Goal: Transaction & Acquisition: Purchase product/service

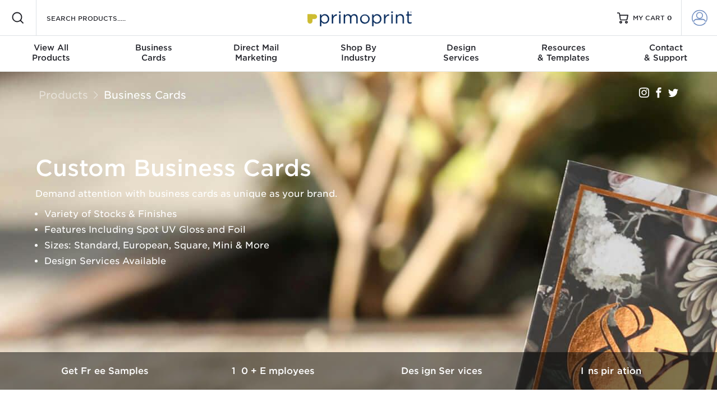
type input "amyshannon_@hotmail.com"
click at [696, 21] on span at bounding box center [700, 18] width 16 height 16
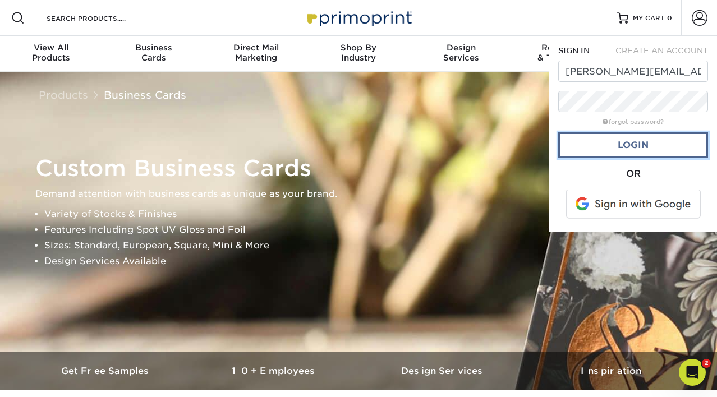
click at [656, 145] on link "Login" at bounding box center [633, 145] width 150 height 26
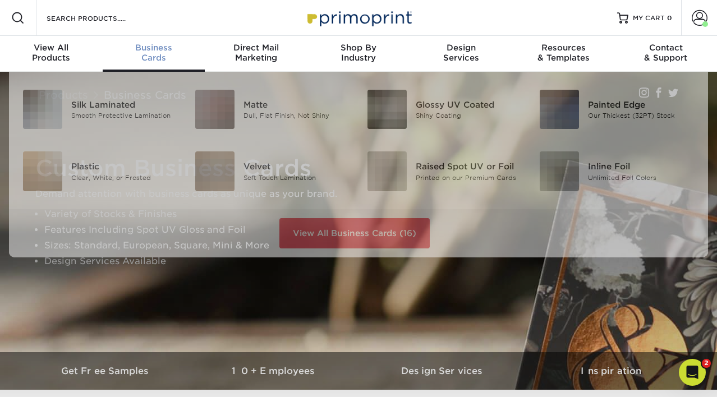
click at [162, 58] on div "Business Cards" at bounding box center [154, 53] width 103 height 20
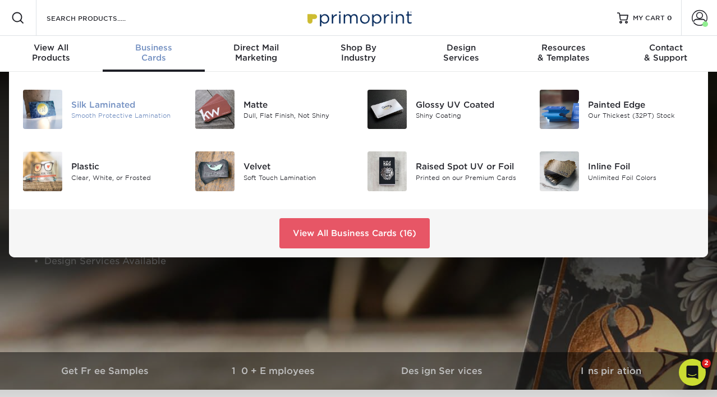
click at [117, 107] on div "Silk Laminated" at bounding box center [124, 105] width 107 height 12
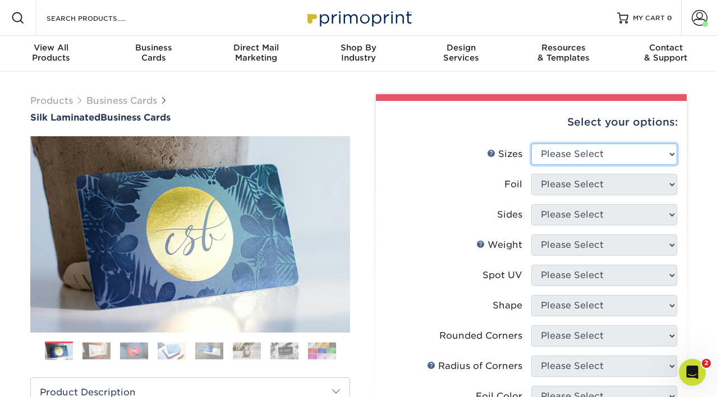
click at [561, 154] on select "Please Select 1.5" x 3.5" - Mini 1.75" x 3.5" - Mini 2" x 2" - Square 2" x 3" -…" at bounding box center [604, 154] width 146 height 21
select select "2.00x3.50"
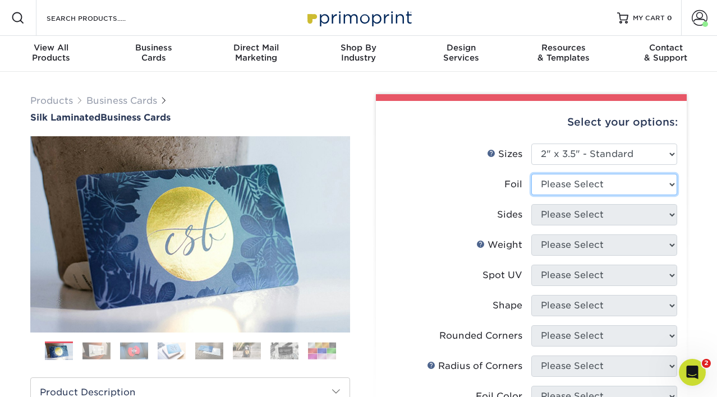
click at [560, 184] on select "Please Select Yes No" at bounding box center [604, 184] width 146 height 21
select select "1"
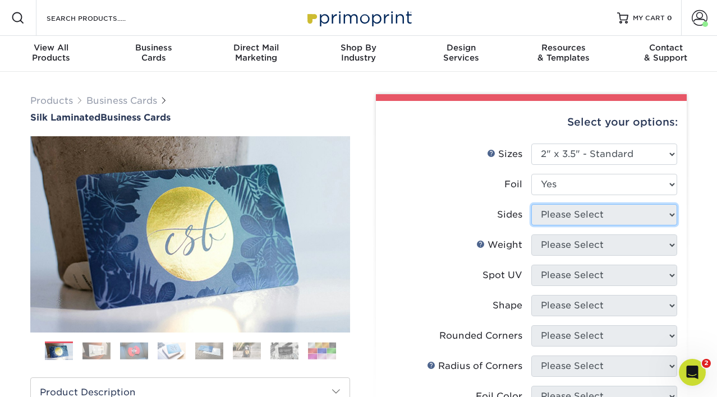
click at [543, 213] on select "Please Select Print Both Sides Print Both Sides - Foil Both Sides Print Both Si…" at bounding box center [604, 214] width 146 height 21
select select "a75ac2f1-9911-48d6-841d-245b5ac08f27"
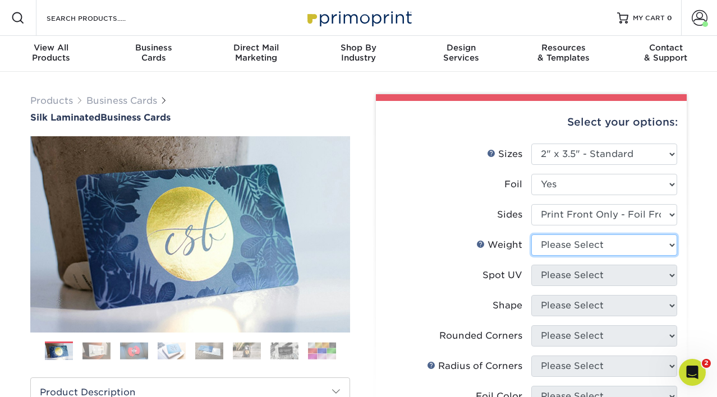
click at [549, 246] on select "Please Select 16PT" at bounding box center [604, 244] width 146 height 21
select select "16PT"
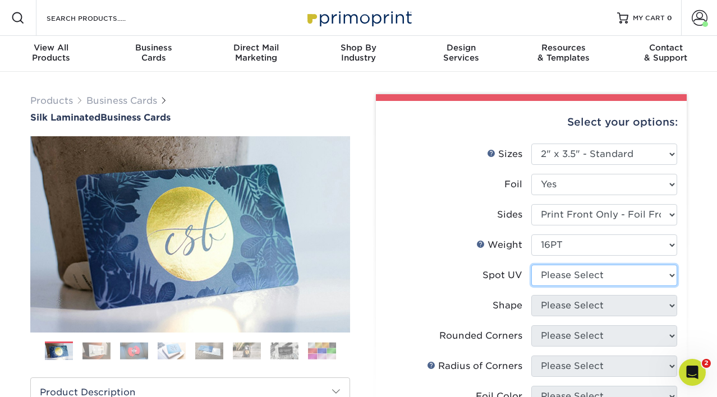
click at [562, 279] on select "Please Select No Spot UV Front Only" at bounding box center [604, 275] width 146 height 21
select select "3"
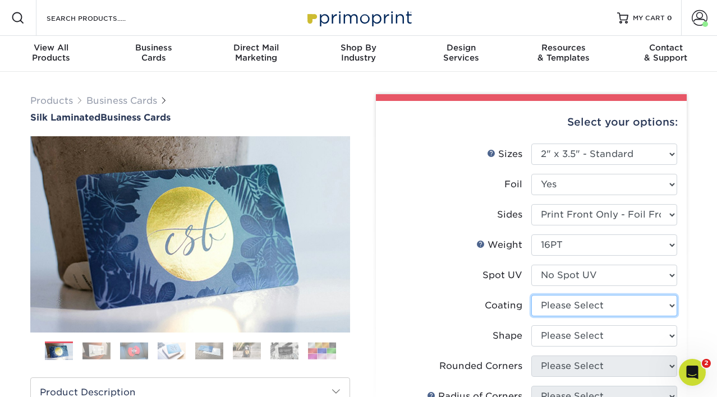
click at [568, 302] on select at bounding box center [604, 305] width 146 height 21
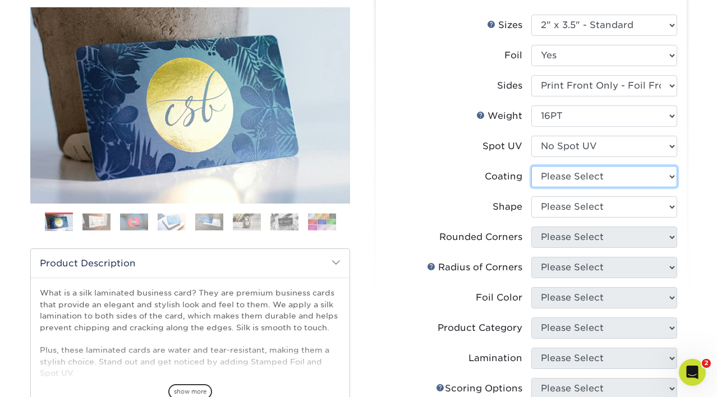
scroll to position [174, 0]
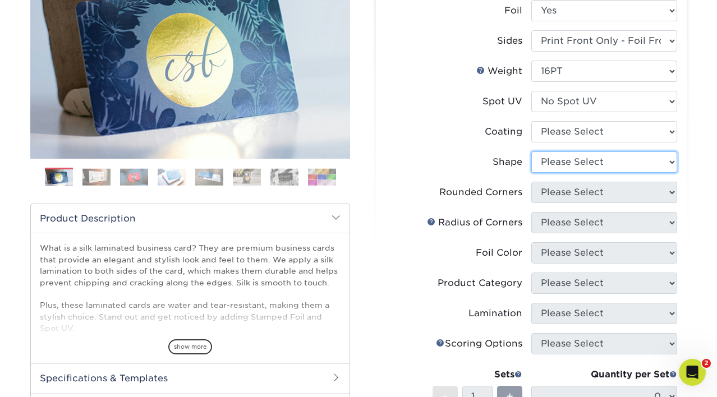
click at [567, 160] on select "Please Select Standard" at bounding box center [604, 161] width 146 height 21
select select "standard"
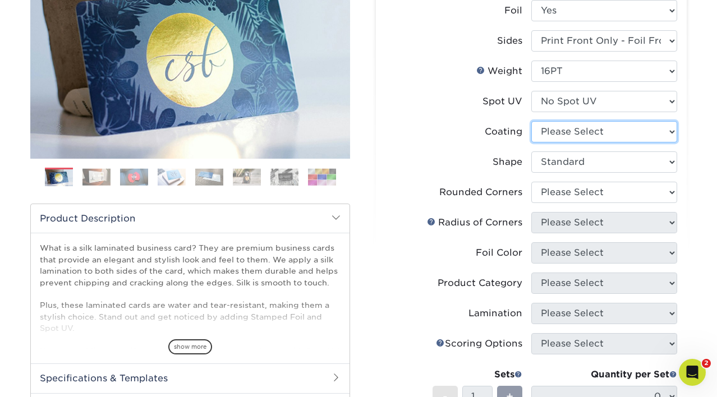
click at [559, 129] on select at bounding box center [604, 131] width 146 height 21
select select "3e7618de-abca-4bda-9f97-8b9129e913d8"
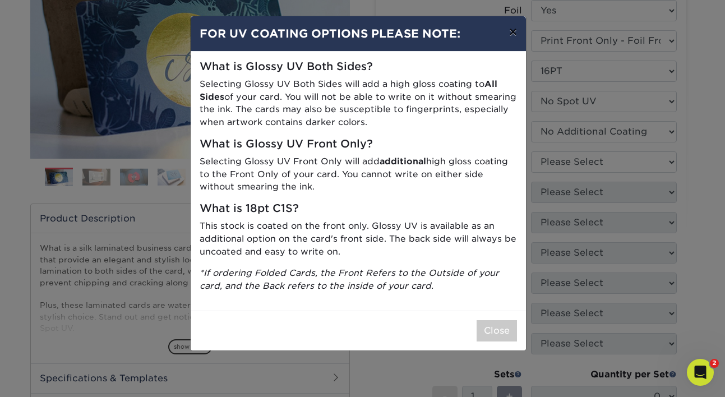
click at [513, 34] on button "×" at bounding box center [513, 31] width 26 height 31
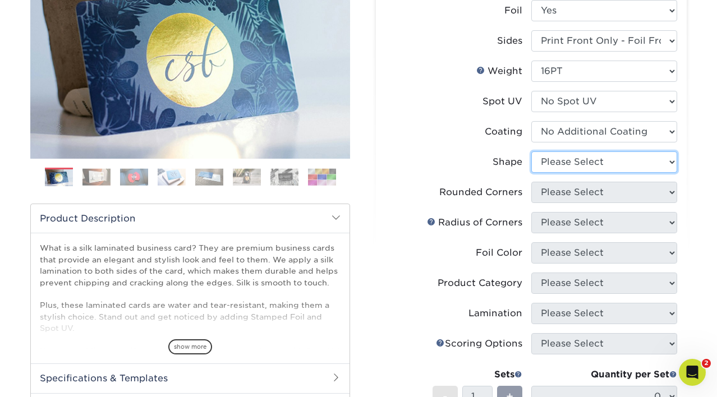
click at [572, 167] on select "Please Select Standard" at bounding box center [604, 161] width 146 height 21
select select "standard"
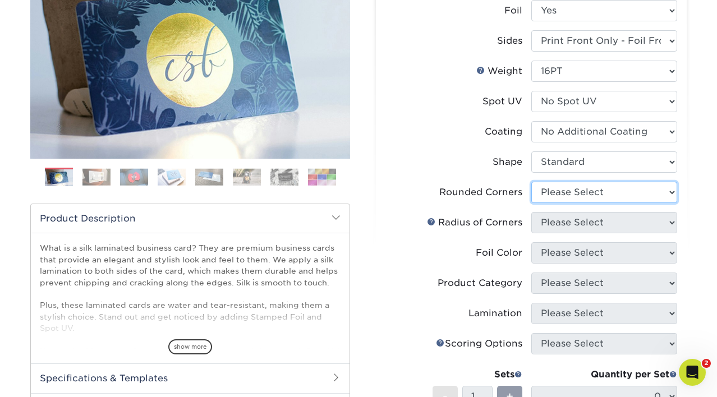
click at [572, 190] on select "Please Select Yes - Round 2 Corners Yes - Round 4 Corners No" at bounding box center [604, 192] width 146 height 21
select select "0"
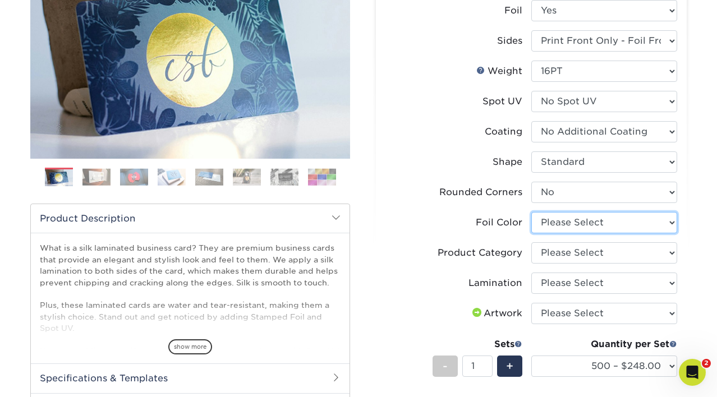
click at [636, 222] on select "Please Select Silver Foil Black Foil Blue Foil Copper Foil Gold Foil Red Foil R…" at bounding box center [604, 222] width 146 height 21
select select "a834dd52-fe06-4ed6-9a86-5bd3c2d02515"
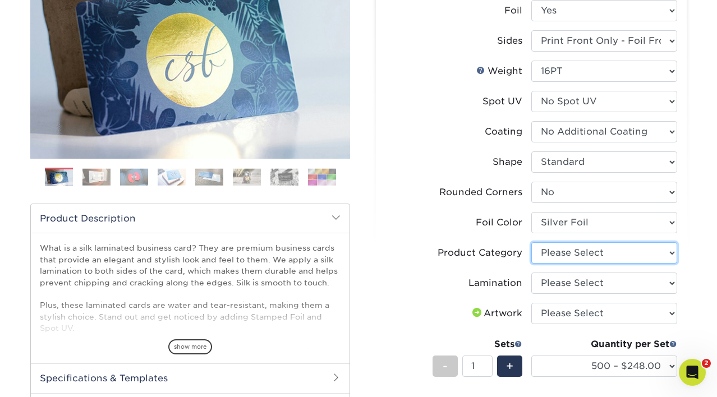
click at [656, 252] on select "Please Select Business Cards" at bounding box center [604, 252] width 146 height 21
select select "3b5148f1-0588-4f88-a218-97bcfdce65c1"
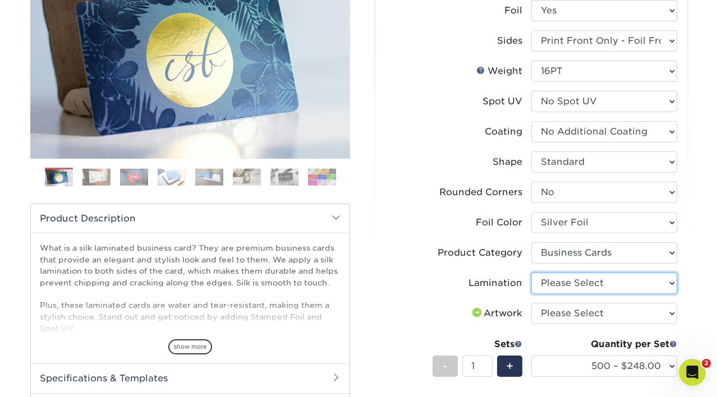
click at [629, 286] on select "Please Select Silk" at bounding box center [604, 283] width 146 height 21
select select "ccacb42f-45f7-42d3-bbd3-7c8421cf37f0"
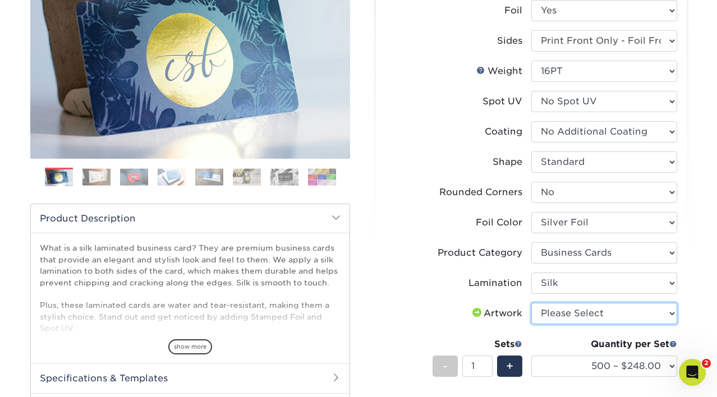
click at [639, 317] on select "Please Select I will upload files I need a design - $100" at bounding box center [604, 313] width 146 height 21
select select "upload"
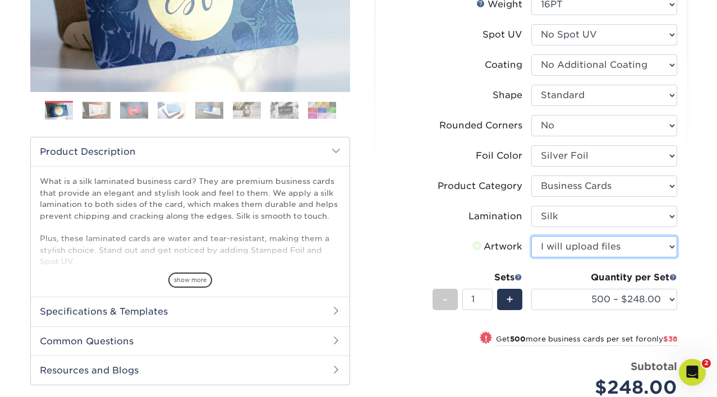
scroll to position [342, 0]
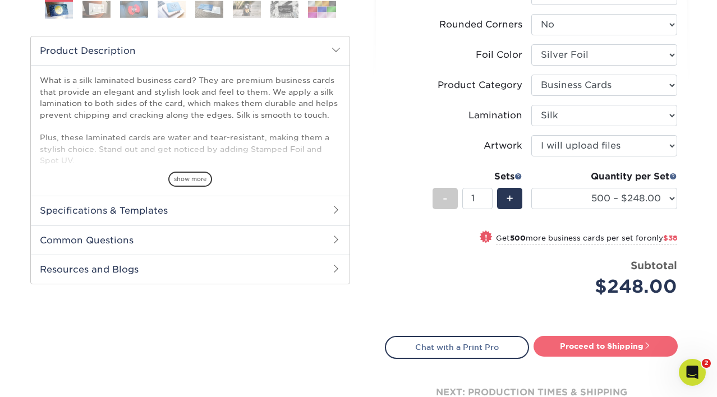
click at [571, 353] on link "Proceed to Shipping" at bounding box center [605, 346] width 144 height 20
type input "Set 1"
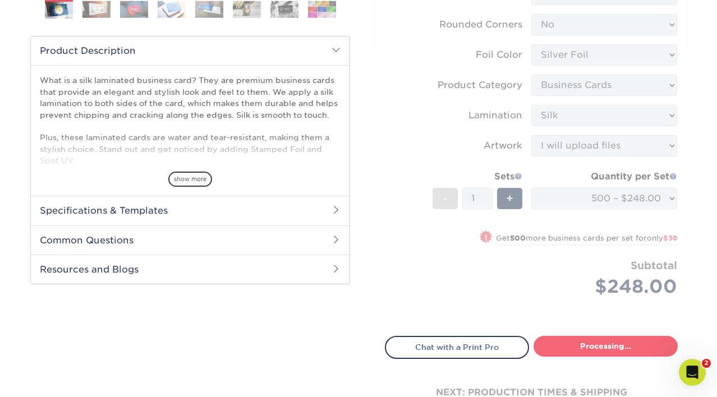
select select "dbf0b7df-1922-4b21-bded-aa8d2ef5000d"
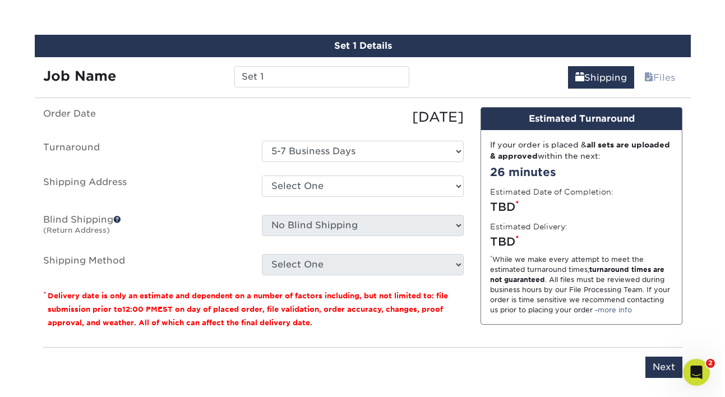
scroll to position [708, 0]
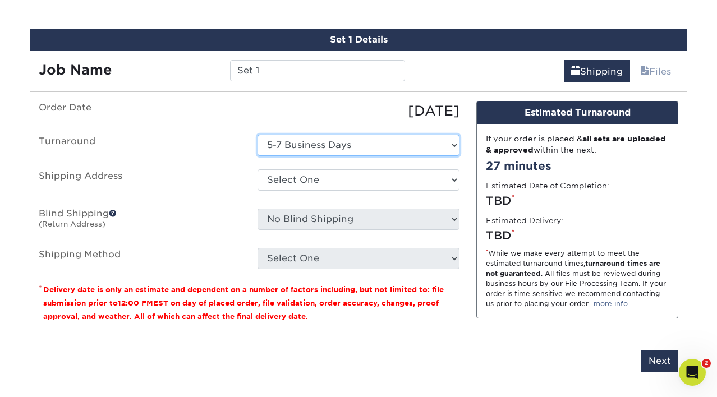
click at [455, 146] on select "Select One 5-7 Business Days" at bounding box center [358, 145] width 202 height 21
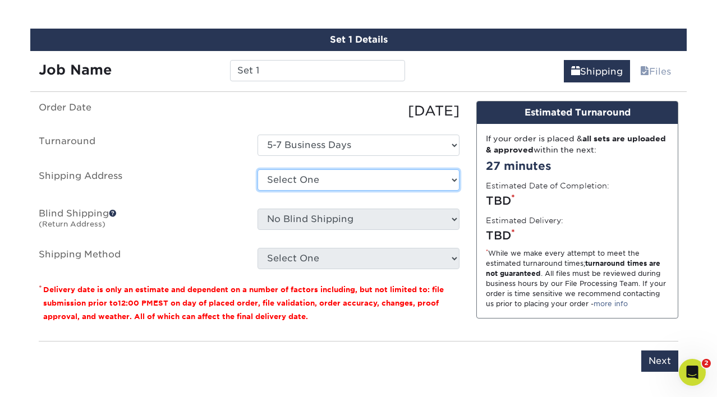
click at [439, 185] on select "Select One Bluewater Surfaces Bluewater Surfaces Home + Add New Address" at bounding box center [358, 179] width 202 height 21
click at [316, 180] on select "Select One Bluewater Surfaces Bluewater Surfaces Home + Add New Address" at bounding box center [358, 179] width 202 height 21
select select "newaddress"
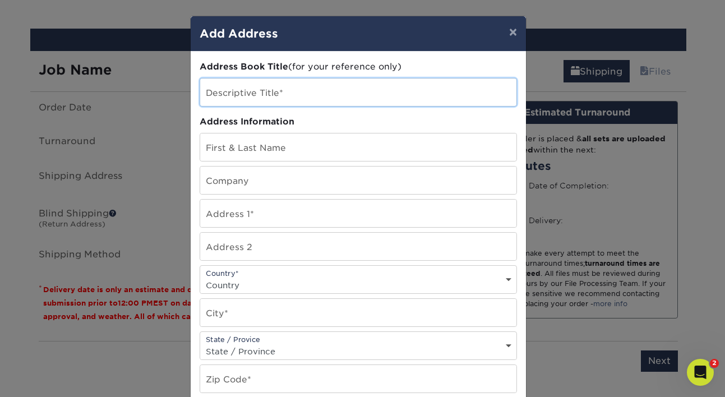
click at [237, 98] on input "text" at bounding box center [358, 92] width 316 height 27
type input "Minsea"
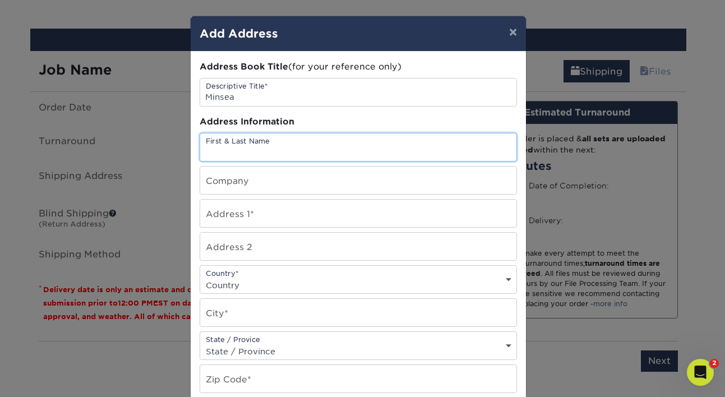
click at [219, 150] on input "text" at bounding box center [358, 147] width 316 height 27
type input "[PERSON_NAME]"
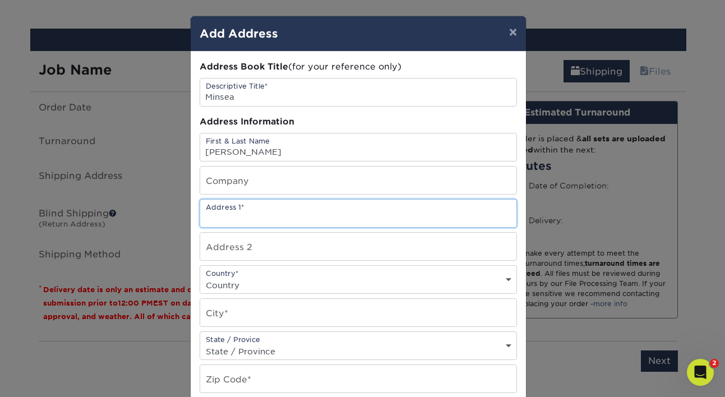
click at [217, 213] on input "text" at bounding box center [358, 213] width 316 height 27
paste input "2637 Middle Sound Loop Wilmington, NC 28411 910-264-2957"
drag, startPoint x: 306, startPoint y: 214, endPoint x: 471, endPoint y: 215, distance: 164.4
click at [471, 215] on input "2637 Middle Sound Loop Wilmington, NC 28411 910-264-2957" at bounding box center [358, 213] width 316 height 27
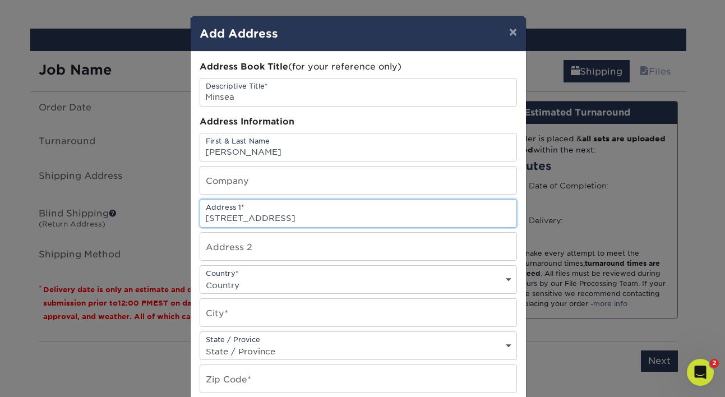
type input "2637 Middle Sound Loop"
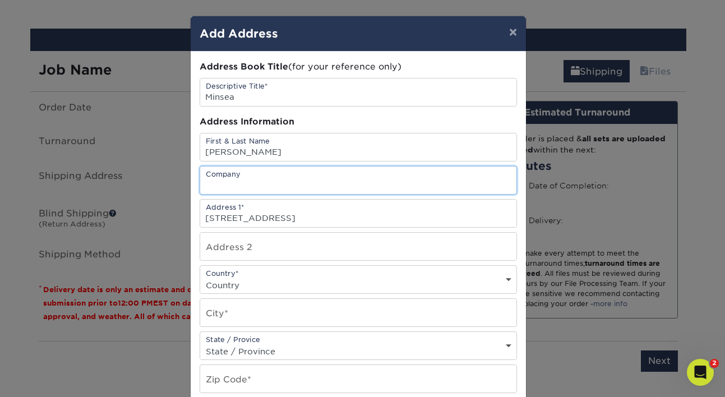
click at [243, 184] on input "text" at bounding box center [358, 180] width 316 height 27
type input "Minsea"
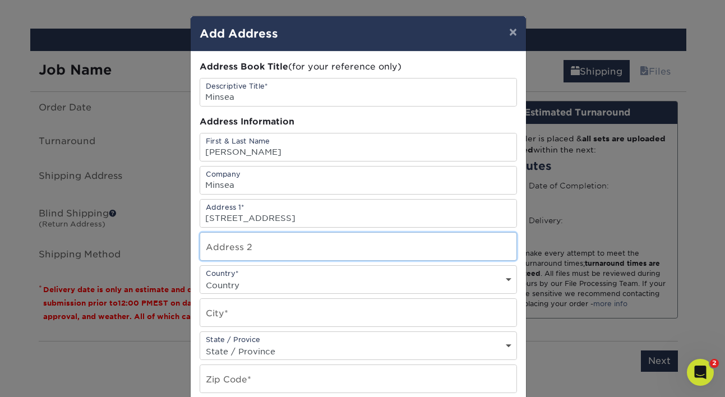
click at [224, 243] on input "text" at bounding box center [358, 246] width 316 height 27
paste input "Wilmington, NC 28411 910-264-2957"
drag, startPoint x: 403, startPoint y: 256, endPoint x: 270, endPoint y: 252, distance: 133.0
click at [270, 252] on input "Wilmington, NC 28411 910-264-2957" at bounding box center [358, 246] width 316 height 27
type input "Wilmington, NC"
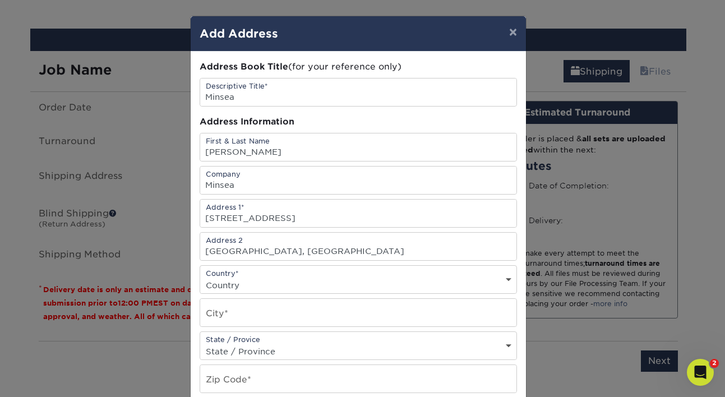
click at [250, 282] on select "Country United States Canada ----------------------------- Afghanistan Albania …" at bounding box center [358, 285] width 316 height 16
select select "US"
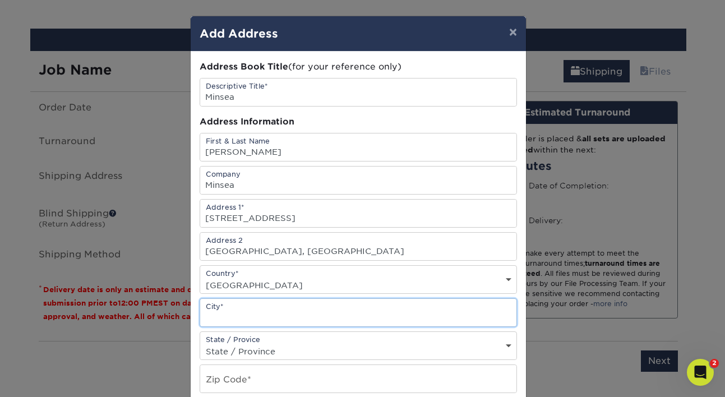
click at [254, 317] on input "text" at bounding box center [358, 312] width 316 height 27
paste input "Wilmington, NC 28411 910-264-2957"
type input "Wilmington, NC 28411 910-264-2957"
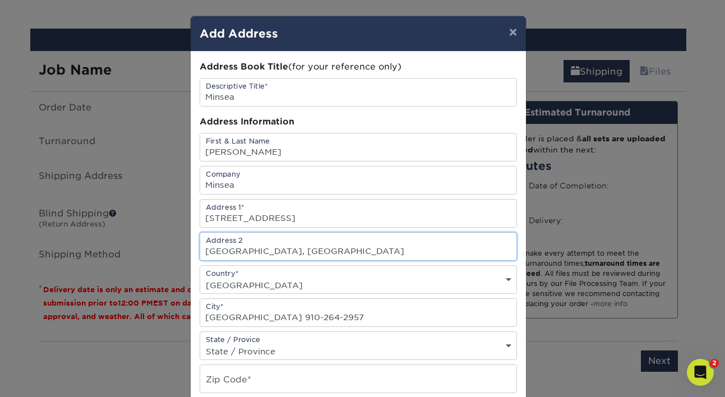
drag, startPoint x: 286, startPoint y: 256, endPoint x: 225, endPoint y: 243, distance: 62.5
click at [225, 243] on input "Wilmington, NC" at bounding box center [358, 246] width 316 height 27
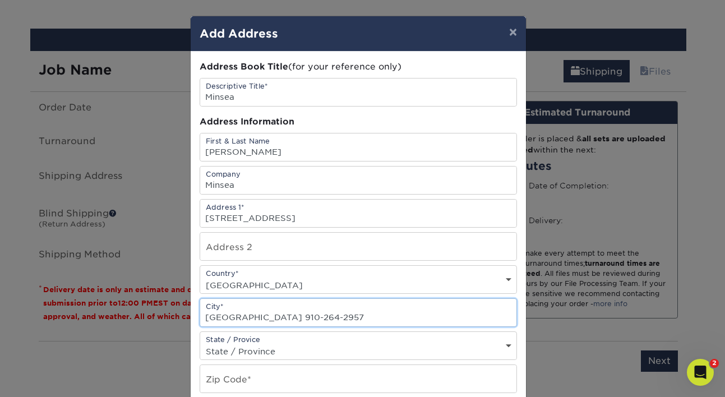
drag, startPoint x: 255, startPoint y: 319, endPoint x: 403, endPoint y: 315, distance: 148.7
click at [403, 315] on input "Wilmington, NC 28411 910-264-2957" at bounding box center [358, 312] width 316 height 27
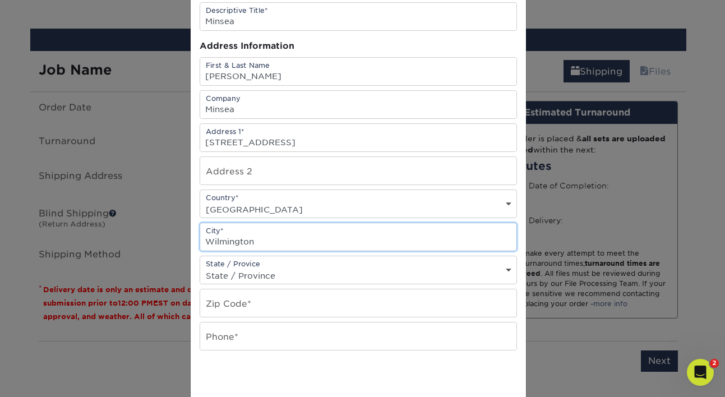
scroll to position [76, 0]
type input "Wilmington"
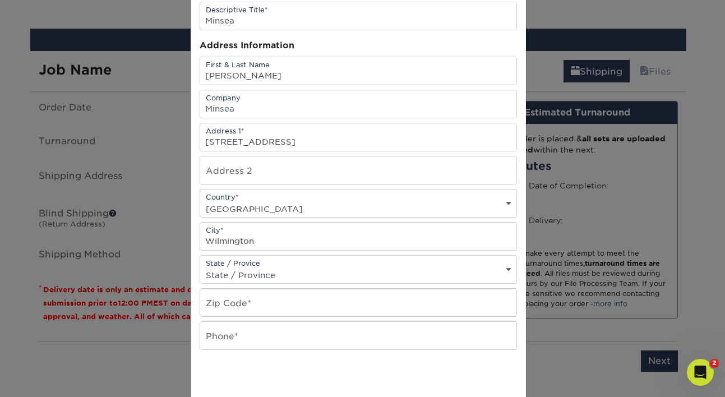
click at [216, 275] on select "State / Province Alabama Alaska Arizona Arkansas California Colorado Connecticu…" at bounding box center [358, 275] width 316 height 16
select select "NC"
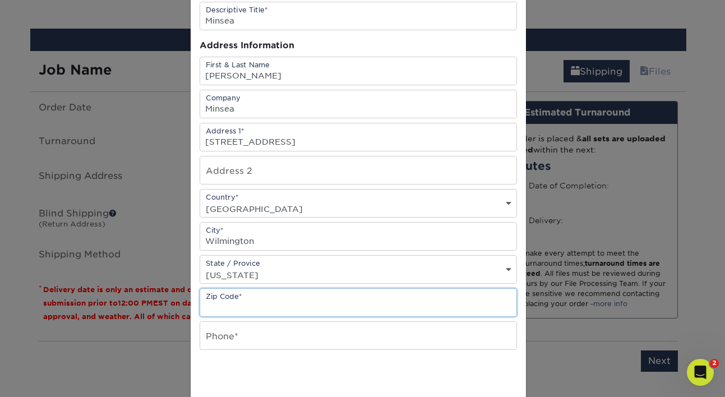
click at [222, 305] on input "text" at bounding box center [358, 302] width 316 height 27
paste input "Wilmington, NC 28411 910-264-2957"
drag, startPoint x: 296, startPoint y: 307, endPoint x: 396, endPoint y: 305, distance: 99.9
click at [396, 305] on input "Wilmington, NC 28411 910-264-2957" at bounding box center [358, 302] width 316 height 27
drag, startPoint x: 273, startPoint y: 308, endPoint x: 217, endPoint y: 301, distance: 57.1
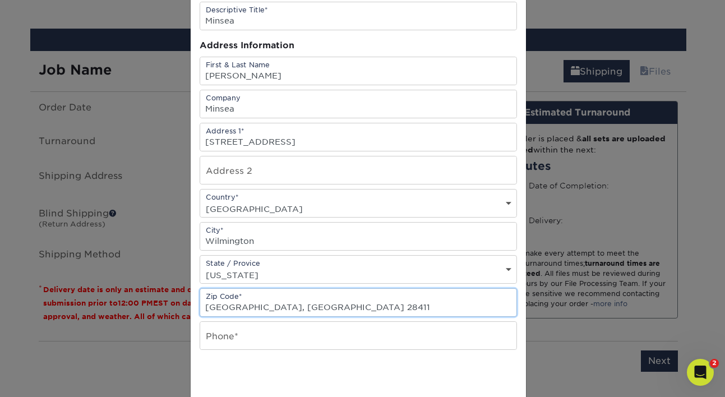
click at [217, 301] on input "Wilmington, NC 28411" at bounding box center [358, 302] width 316 height 27
type input "28411"
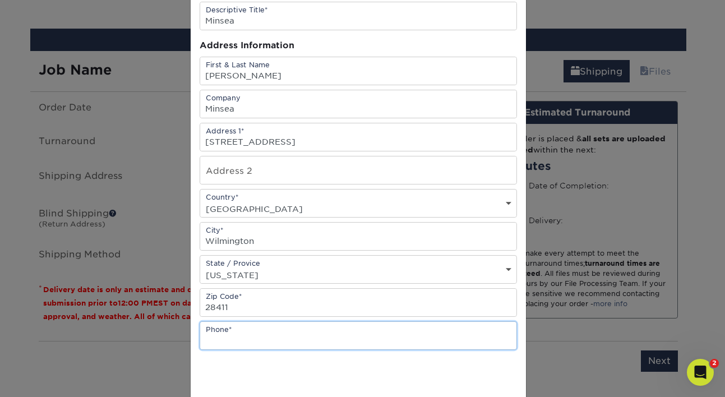
click at [224, 335] on input "text" at bounding box center [358, 335] width 316 height 27
type input "910-471-0977"
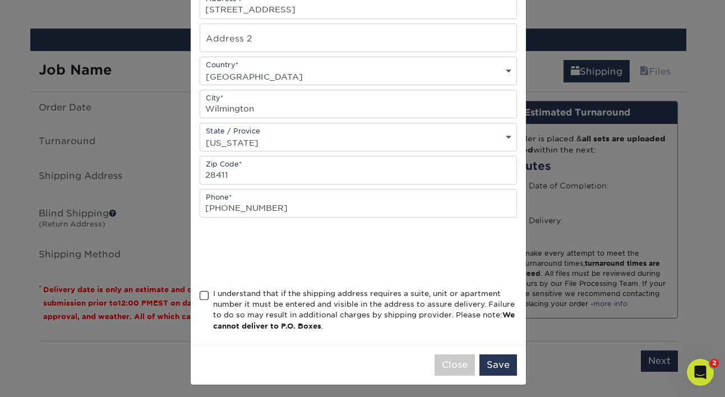
scroll to position [213, 0]
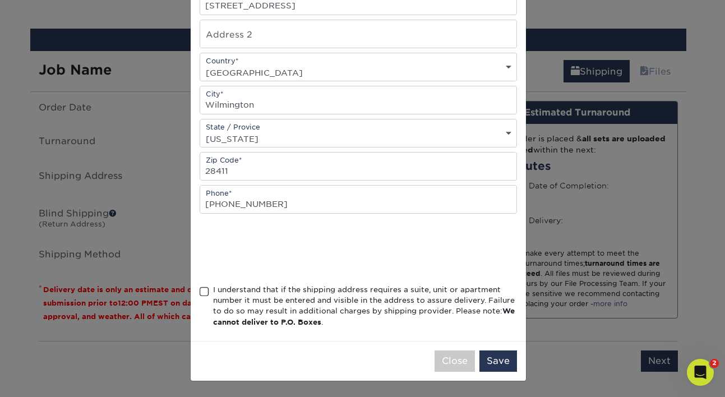
click at [203, 295] on span at bounding box center [205, 292] width 10 height 11
click at [0, 0] on input "I understand that if the shipping address requires a suite, unit or apartment n…" at bounding box center [0, 0] width 0 height 0
click at [500, 366] on button "Save" at bounding box center [499, 361] width 38 height 21
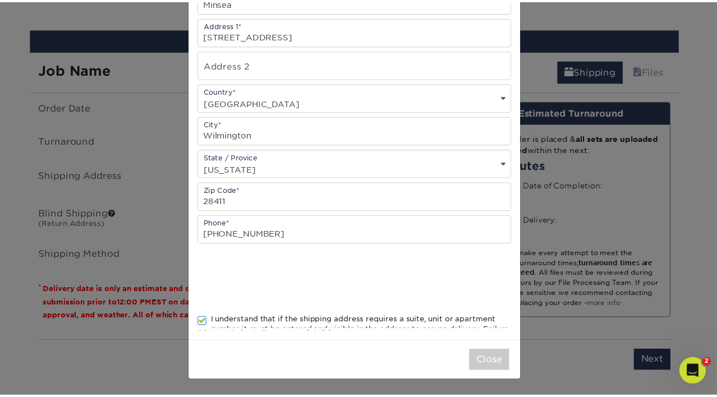
scroll to position [0, 0]
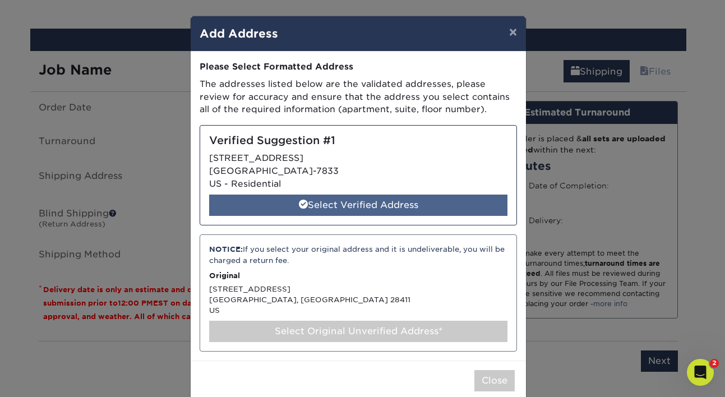
click at [444, 201] on div "Select Verified Address" at bounding box center [358, 205] width 298 height 21
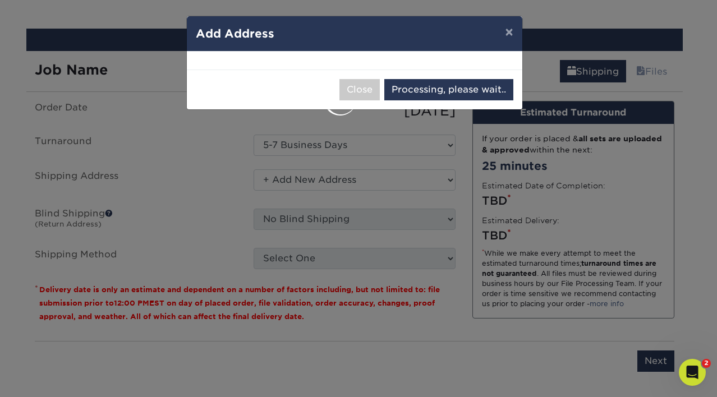
select select "286943"
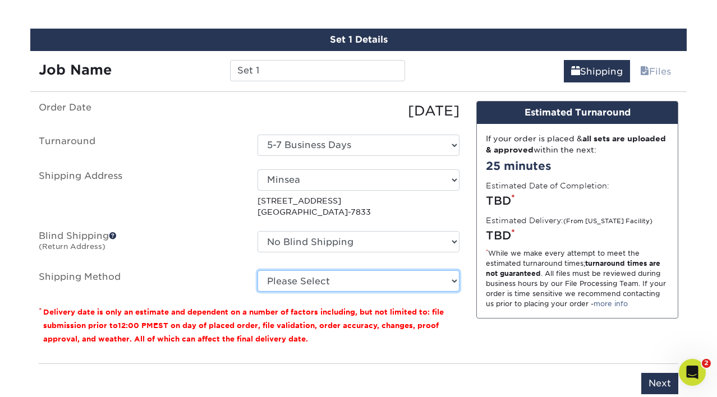
click at [374, 287] on select "Please Select Ground Shipping (+$8.96) 3 Day Shipping Service (+$20.04) 2 Day A…" at bounding box center [358, 280] width 202 height 21
select select "12"
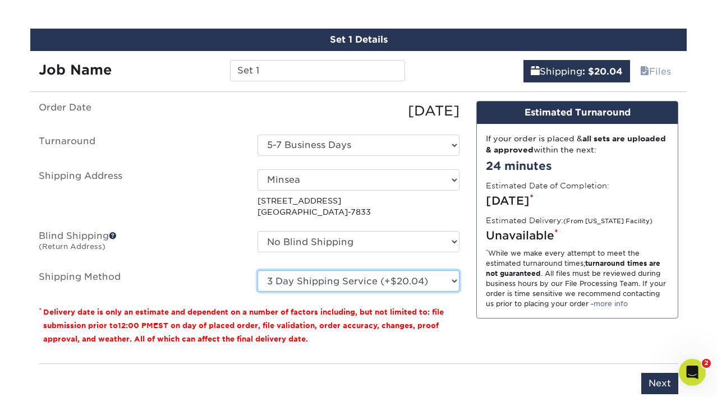
click at [371, 284] on select "Please Select Ground Shipping (+$8.96) 3 Day Shipping Service (+$20.04) 2 Day A…" at bounding box center [358, 280] width 202 height 21
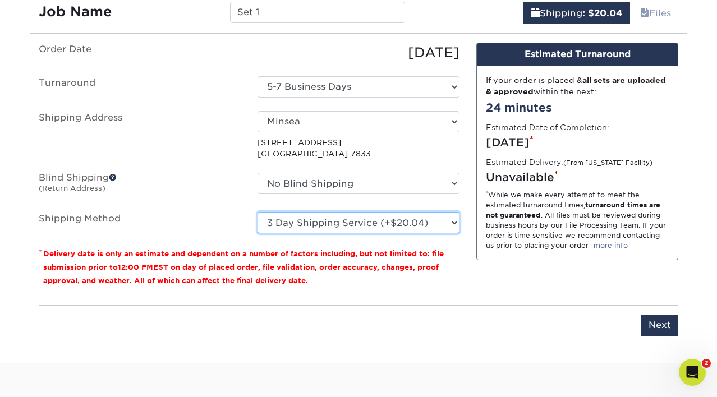
scroll to position [768, 0]
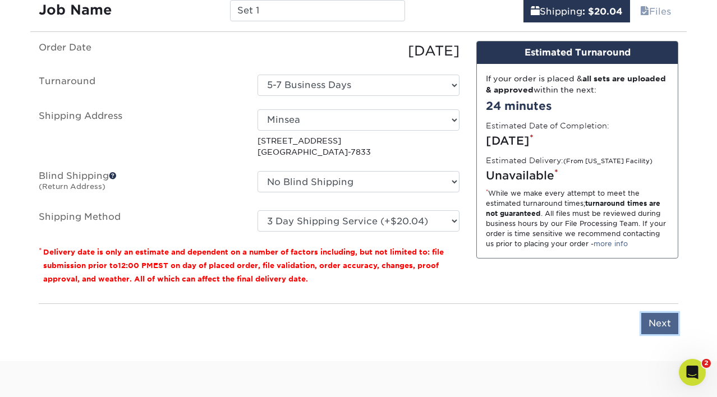
click at [646, 321] on input "Next" at bounding box center [659, 323] width 37 height 21
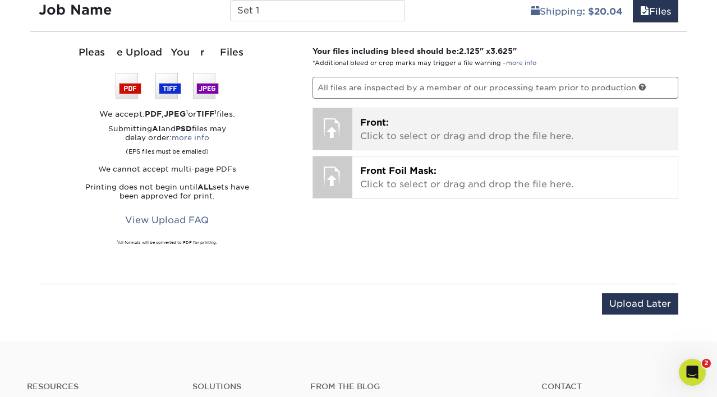
click at [445, 131] on p "Front: Click to select or drag and drop the file here." at bounding box center [515, 129] width 310 height 27
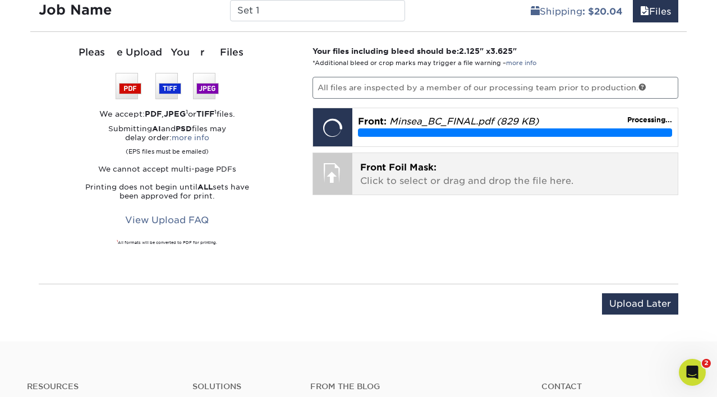
click at [370, 167] on span "Front Foil Mask:" at bounding box center [398, 167] width 76 height 11
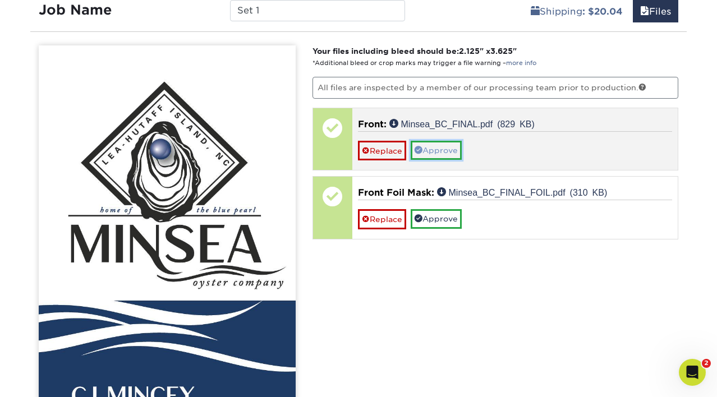
click at [446, 148] on link "Approve" at bounding box center [436, 150] width 51 height 19
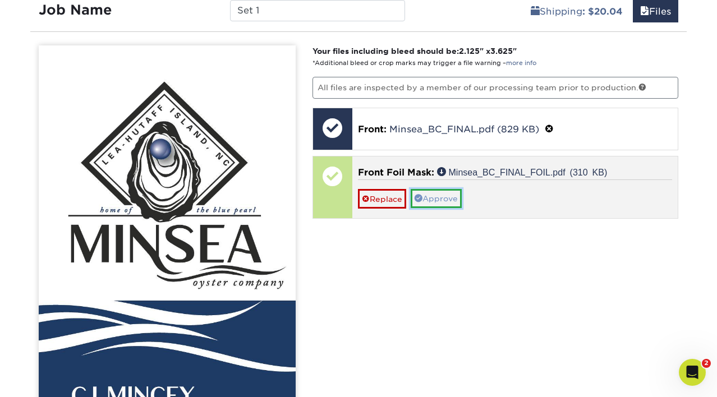
click at [441, 195] on link "Approve" at bounding box center [436, 198] width 51 height 19
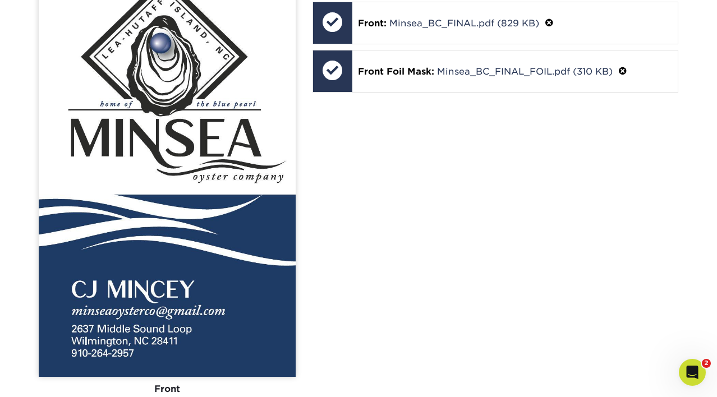
scroll to position [1005, 0]
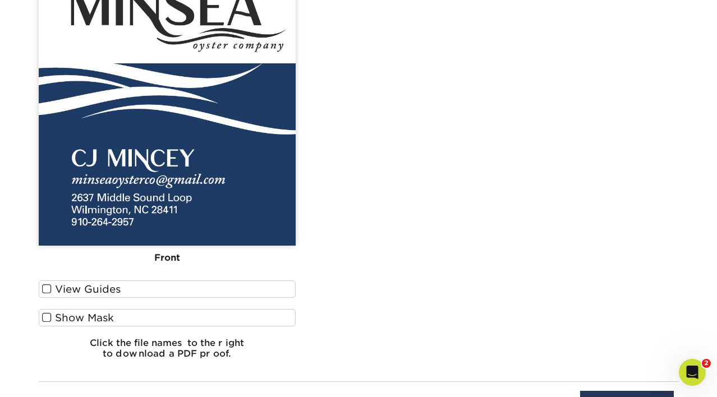
click at [43, 286] on span at bounding box center [47, 289] width 10 height 11
click at [0, 0] on input "View Guides" at bounding box center [0, 0] width 0 height 0
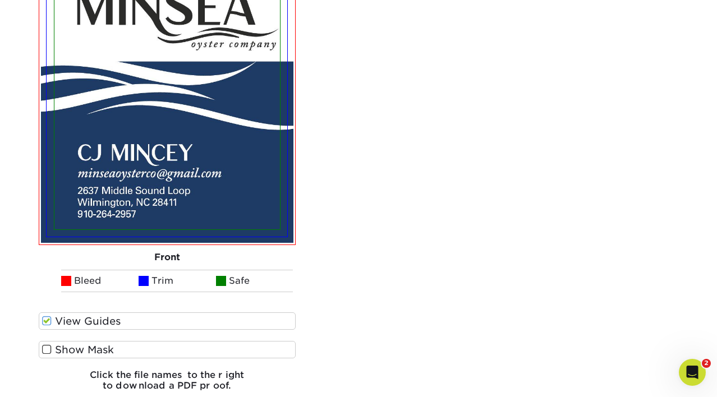
scroll to position [1037, 0]
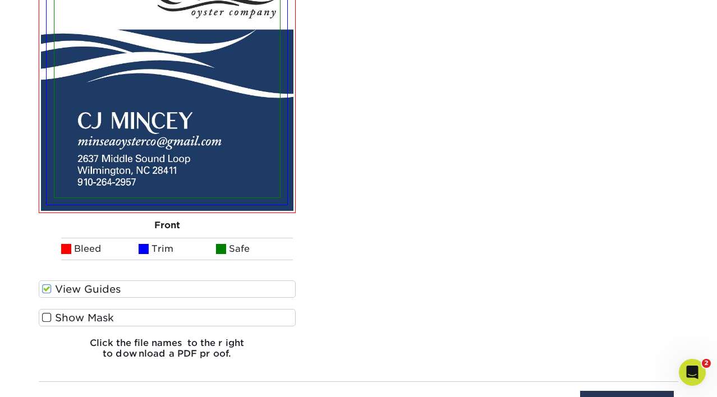
click at [47, 316] on span at bounding box center [47, 317] width 10 height 11
click at [0, 0] on input "Show Mask" at bounding box center [0, 0] width 0 height 0
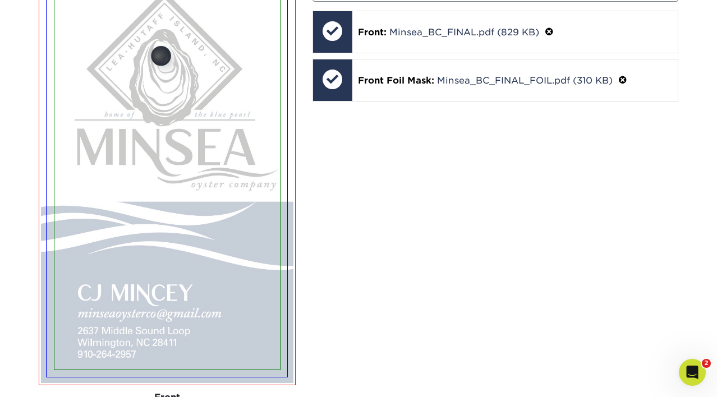
scroll to position [843, 0]
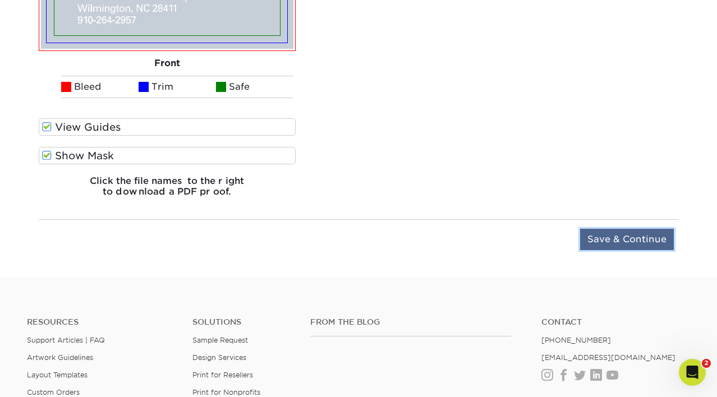
click at [630, 238] on input "Save & Continue" at bounding box center [627, 239] width 94 height 21
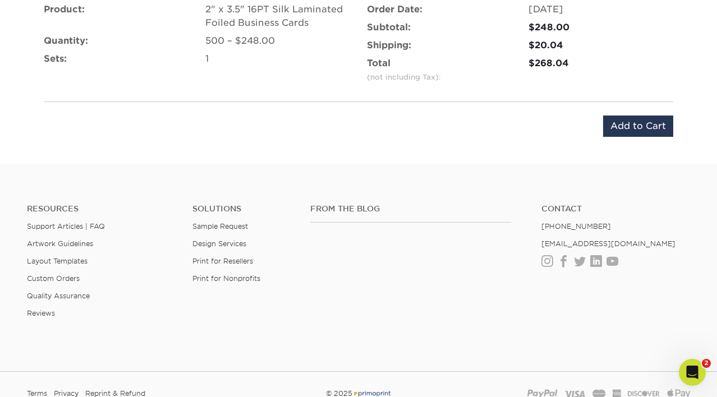
scroll to position [698, 0]
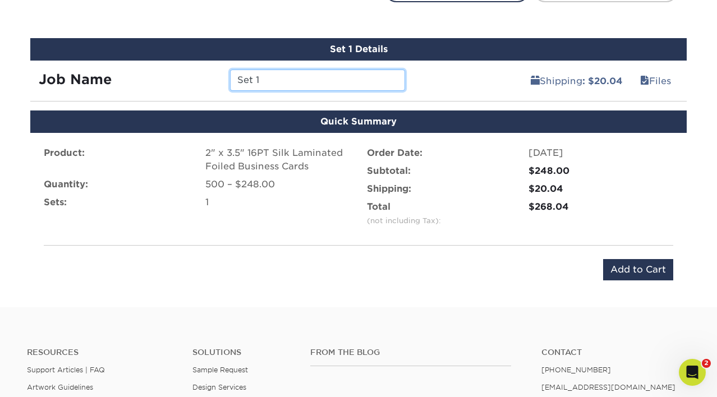
drag, startPoint x: 245, startPoint y: 81, endPoint x: 187, endPoint y: 70, distance: 58.9
click at [187, 70] on div "Job Name Set 1" at bounding box center [221, 80] width 383 height 21
type input "Minsea"
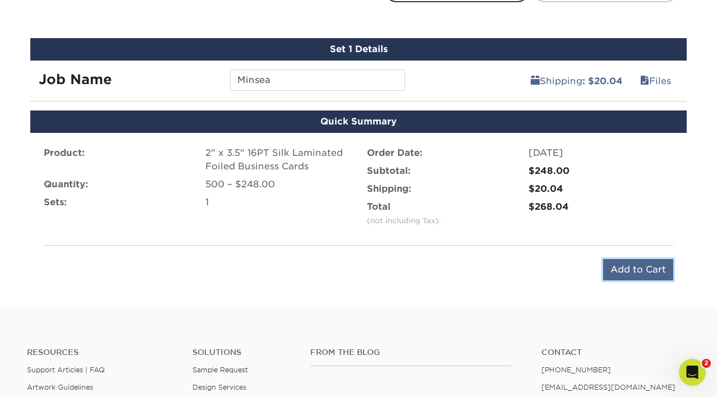
click at [613, 266] on input "Add to Cart" at bounding box center [638, 269] width 70 height 21
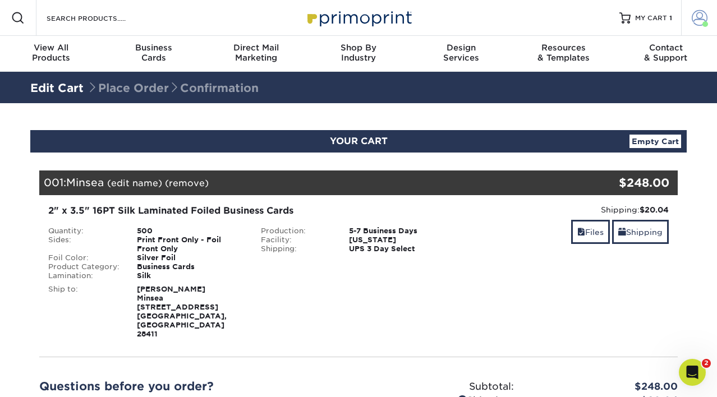
click at [701, 17] on span at bounding box center [700, 18] width 16 height 16
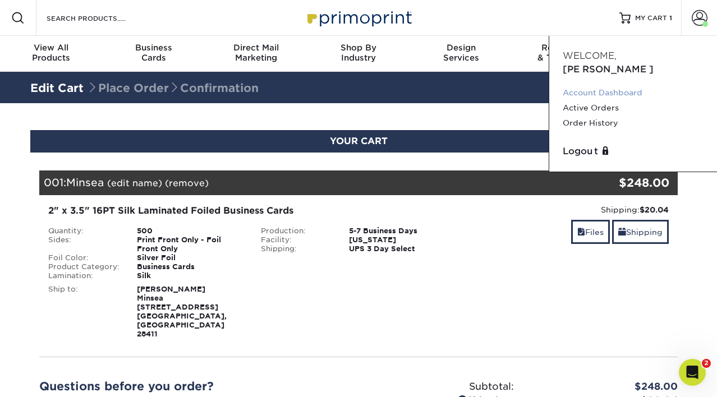
click at [571, 85] on link "Account Dashboard" at bounding box center [633, 92] width 141 height 15
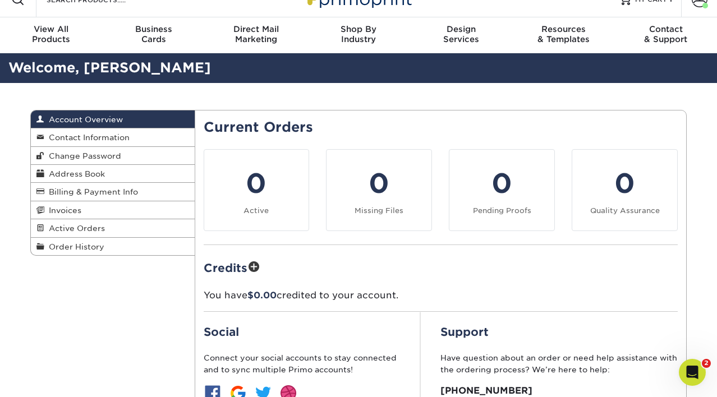
scroll to position [90, 0]
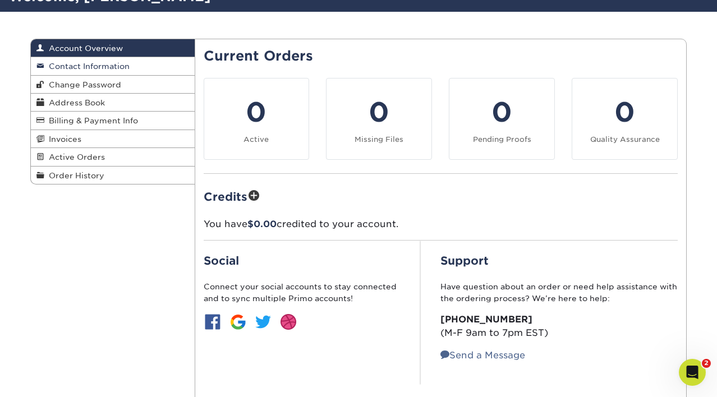
click at [149, 62] on link "Contact Information" at bounding box center [113, 66] width 164 height 18
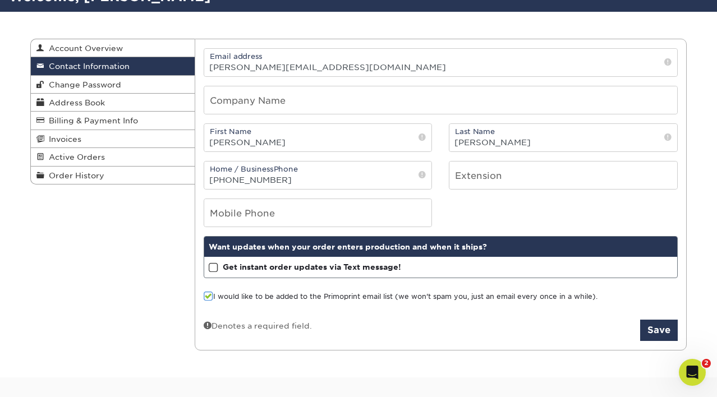
scroll to position [88, 0]
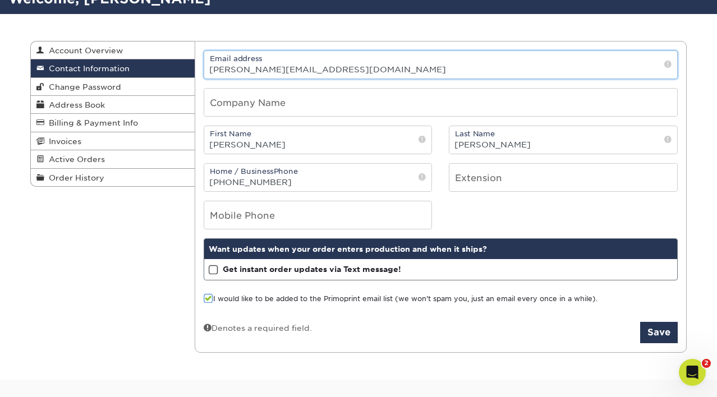
drag, startPoint x: 356, startPoint y: 63, endPoint x: 231, endPoint y: 66, distance: 124.6
click at [187, 41] on div "Contact Information Account Overview Contact Information Change Password Addres…" at bounding box center [358, 41] width 656 height 0
drag, startPoint x: 210, startPoint y: 72, endPoint x: 342, endPoint y: 89, distance: 133.4
click at [342, 89] on div "Email address amyshannon_@hotmail.com Company Name" at bounding box center [440, 87] width 491 height 75
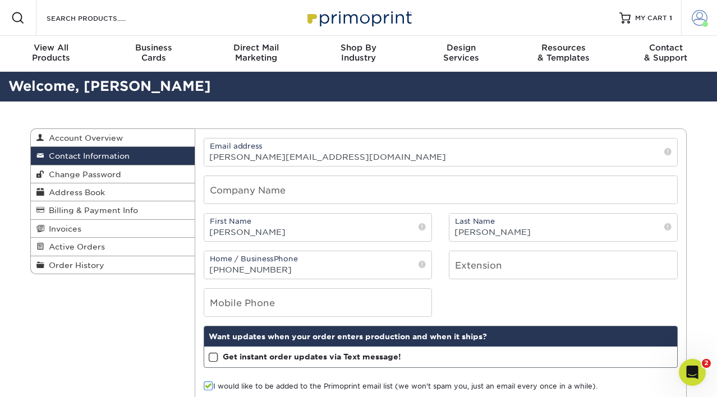
click at [697, 18] on span at bounding box center [700, 18] width 16 height 16
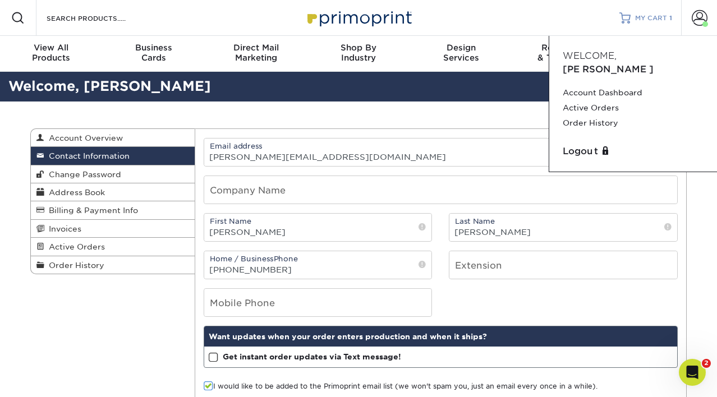
click at [642, 17] on span "MY CART" at bounding box center [651, 18] width 32 height 10
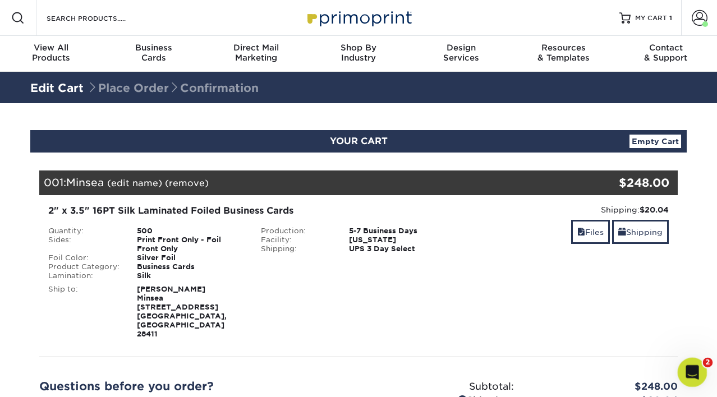
click at [684, 376] on div "Open Intercom Messenger" at bounding box center [690, 370] width 37 height 37
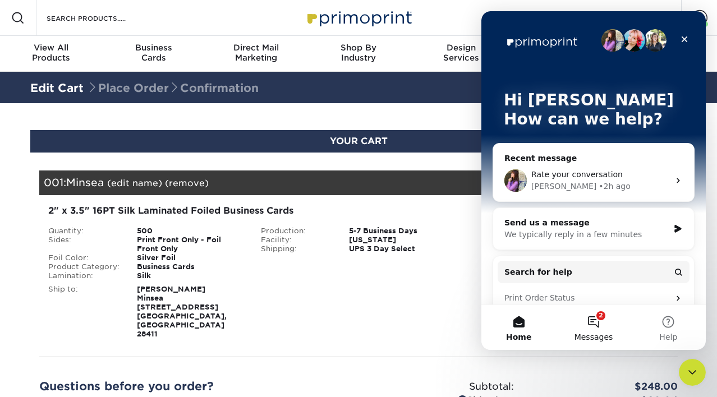
click at [585, 324] on button "2 Messages" at bounding box center [593, 327] width 75 height 45
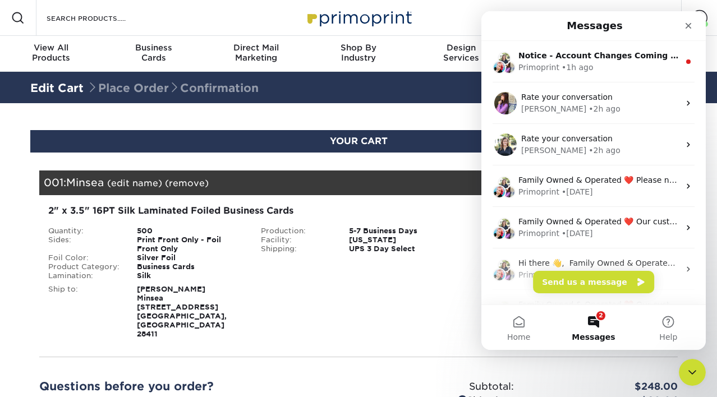
click at [340, 325] on div "Blind Ship:" at bounding box center [358, 309] width 213 height 58
click at [690, 24] on icon "Close" at bounding box center [688, 26] width 6 height 6
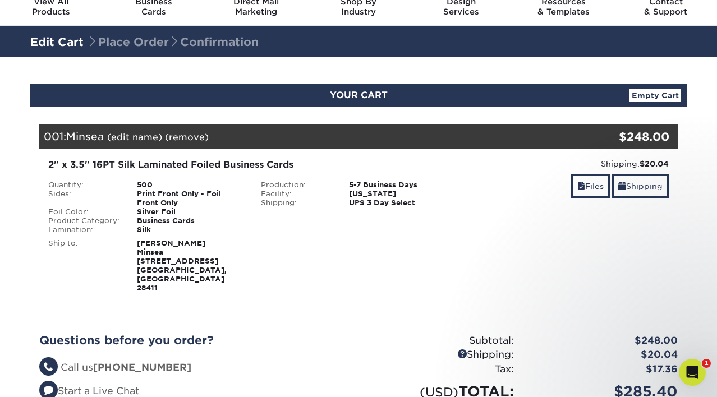
scroll to position [44, 0]
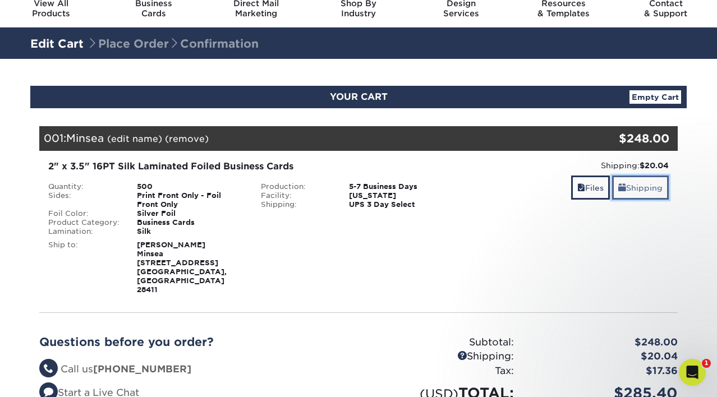
click at [624, 186] on span at bounding box center [622, 187] width 8 height 9
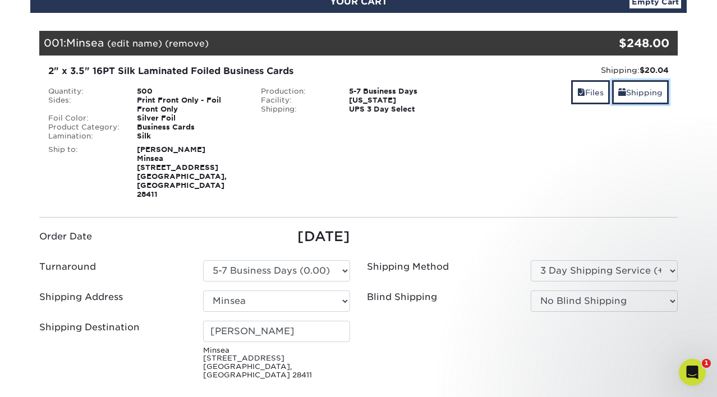
scroll to position [262, 0]
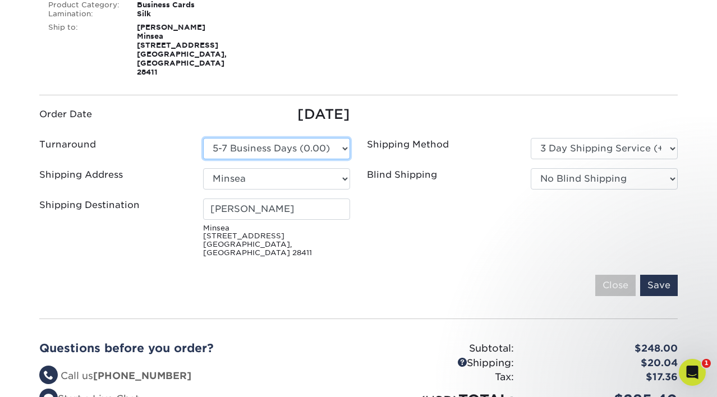
click at [338, 141] on select "Please Select 5-7 Business Days (0.00)" at bounding box center [276, 148] width 147 height 21
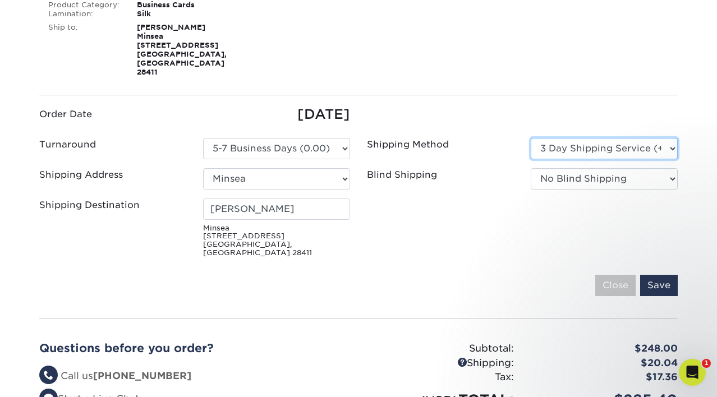
click at [581, 138] on select "Please Select Ground Shipping (+$8.96) 3 Day Shipping Service (+$20.04) 2 Day A…" at bounding box center [604, 148] width 147 height 21
click at [671, 138] on select "Please Select Ground Shipping (+$8.96) 3 Day Shipping Service (+$20.04) 2 Day A…" at bounding box center [604, 148] width 147 height 21
select select "13"
click at [660, 275] on input "Save" at bounding box center [659, 285] width 38 height 21
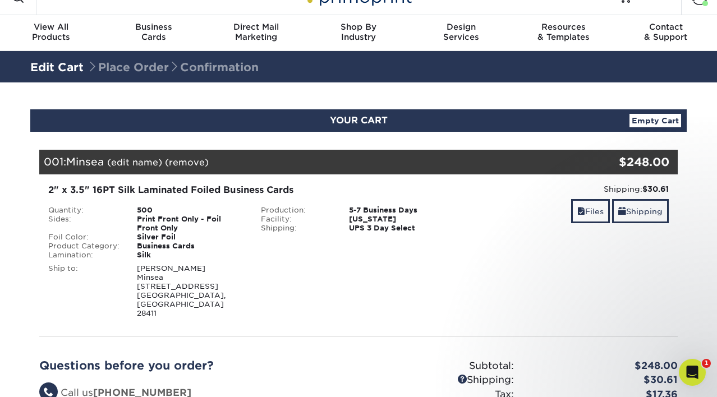
scroll to position [0, 0]
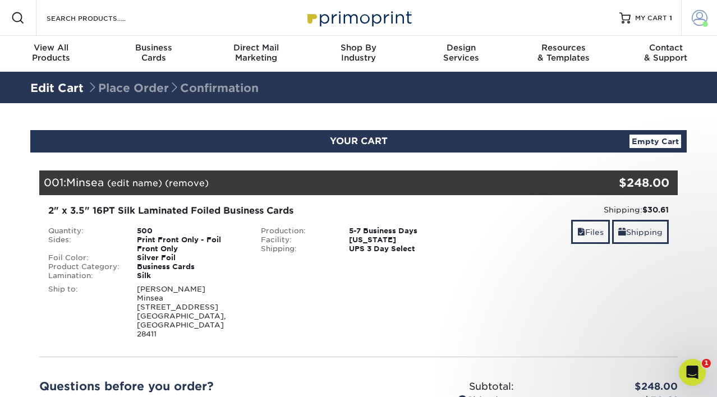
click at [692, 18] on span at bounding box center [700, 18] width 16 height 16
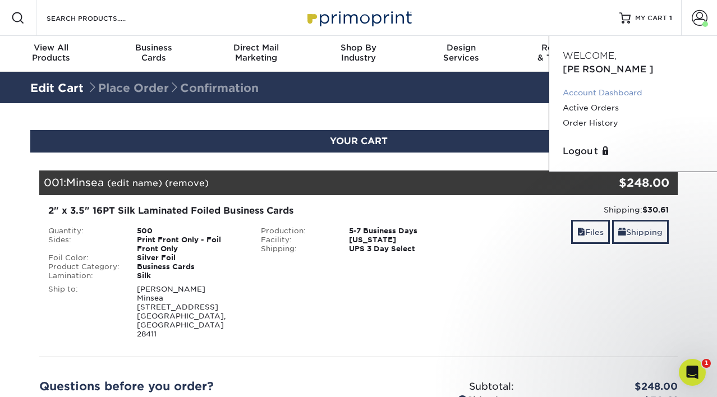
click at [579, 85] on link "Account Dashboard" at bounding box center [633, 92] width 141 height 15
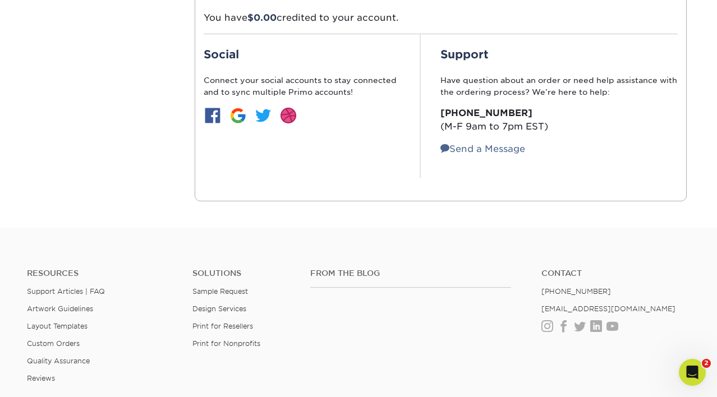
scroll to position [310, 0]
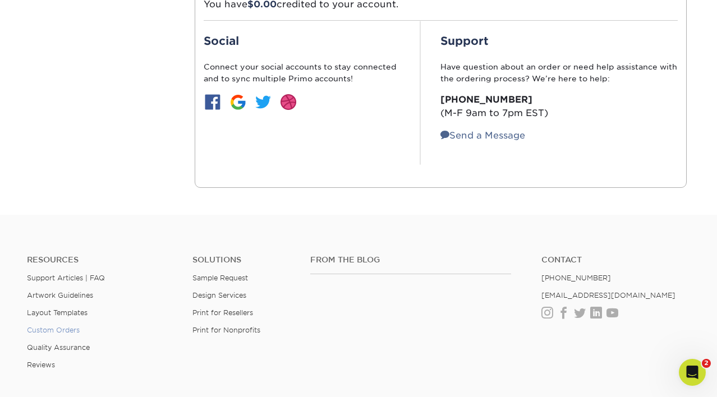
click at [50, 327] on link "Custom Orders" at bounding box center [53, 330] width 53 height 8
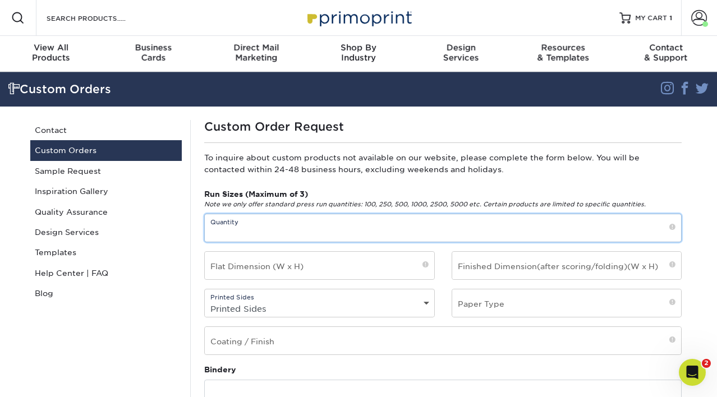
click at [355, 231] on input "text" at bounding box center [443, 227] width 476 height 27
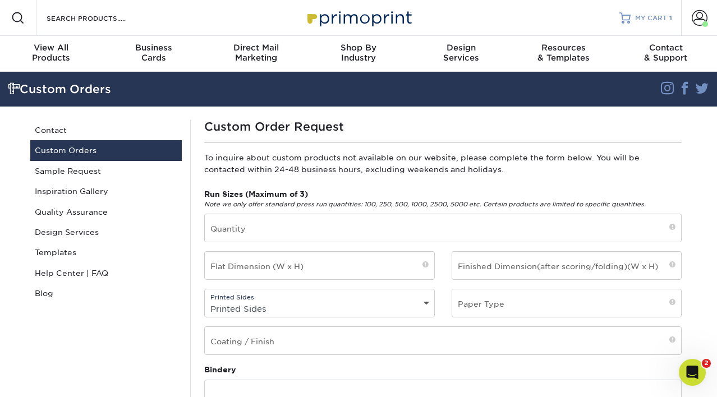
click at [633, 18] on link "MY CART 1" at bounding box center [645, 18] width 53 height 36
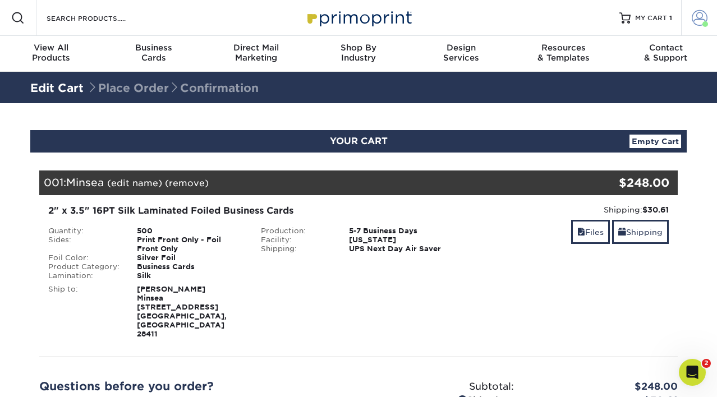
click at [694, 16] on span at bounding box center [700, 18] width 16 height 16
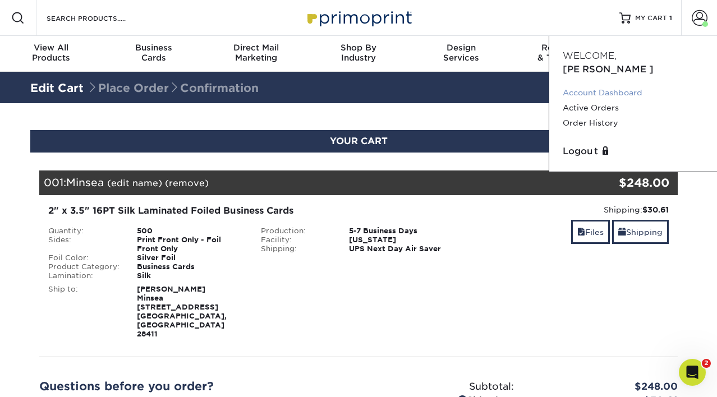
click at [591, 85] on link "Account Dashboard" at bounding box center [633, 92] width 141 height 15
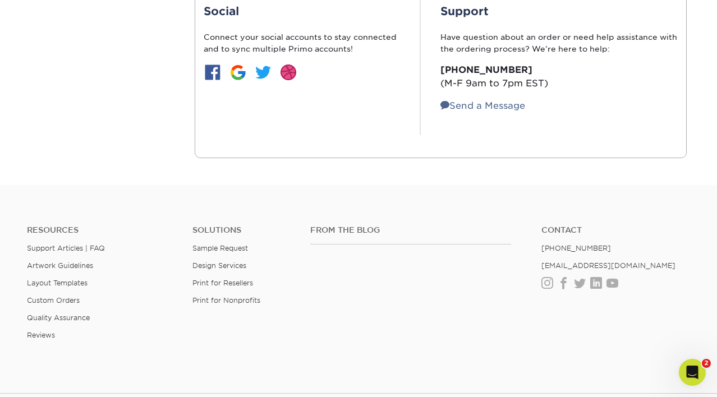
scroll to position [362, 0]
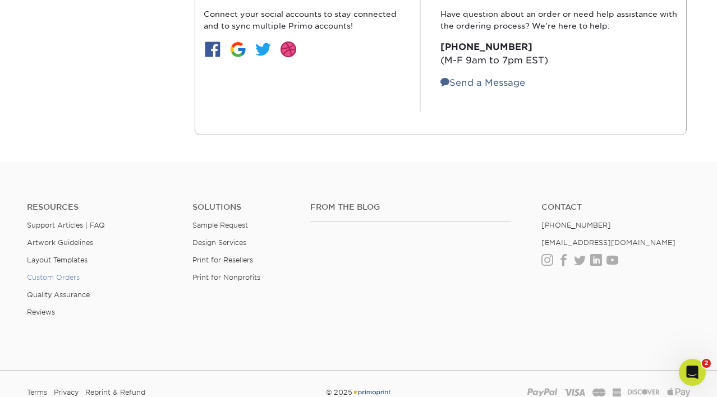
click at [73, 277] on link "Custom Orders" at bounding box center [53, 277] width 53 height 8
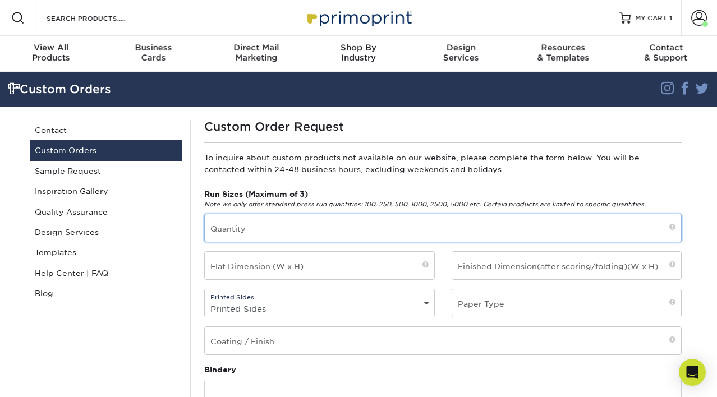
click at [228, 234] on input "text" at bounding box center [443, 227] width 476 height 27
type input "1"
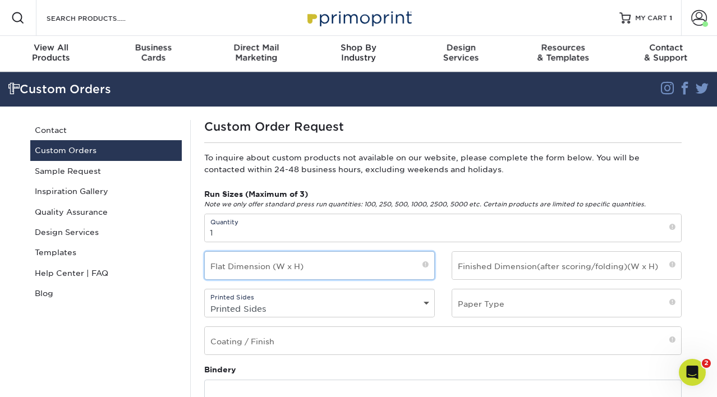
click at [233, 265] on input "text" at bounding box center [319, 265] width 229 height 27
drag, startPoint x: 255, startPoint y: 274, endPoint x: 211, endPoint y: 259, distance: 46.1
click at [212, 259] on input "30"x60"" at bounding box center [319, 265] width 229 height 27
type input "30"x60""
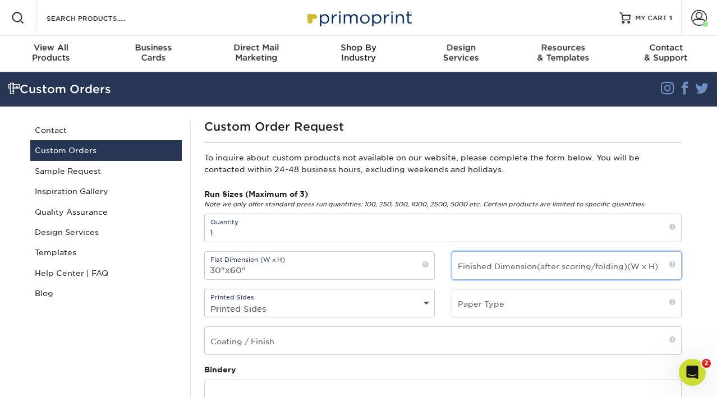
click at [523, 269] on input "text" at bounding box center [566, 265] width 229 height 27
paste input "30"x60""
type input "30"x60""
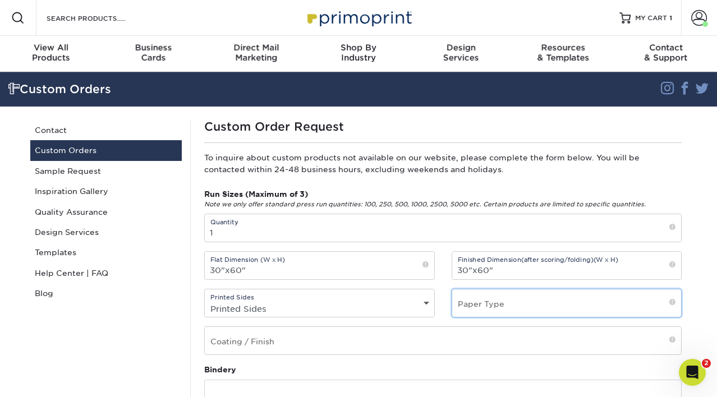
click at [487, 310] on input "text" at bounding box center [566, 302] width 229 height 27
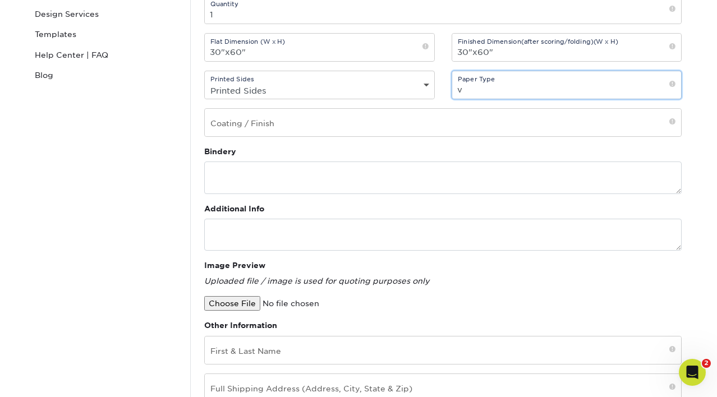
scroll to position [430, 0]
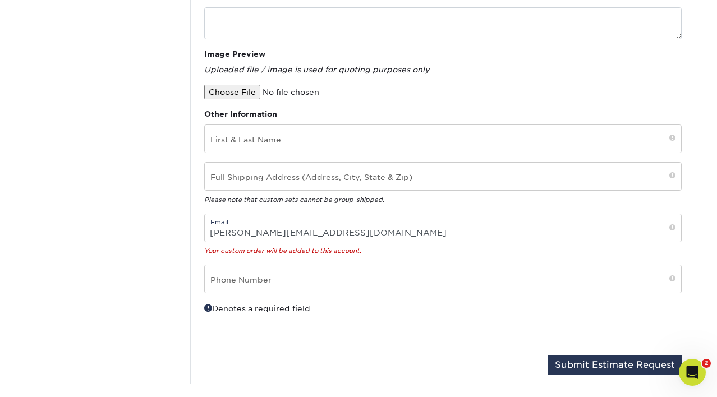
type input "v"
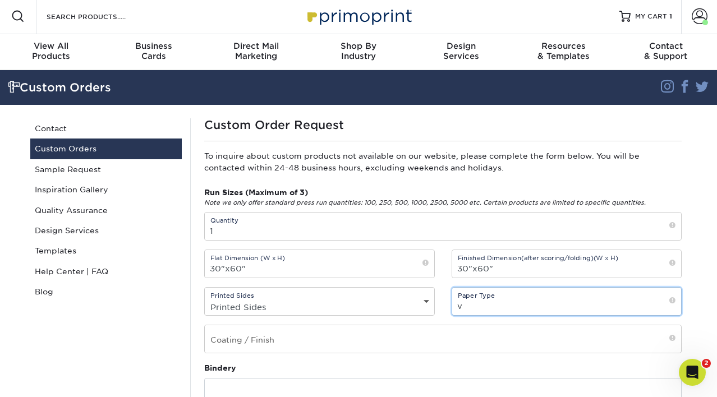
scroll to position [0, 0]
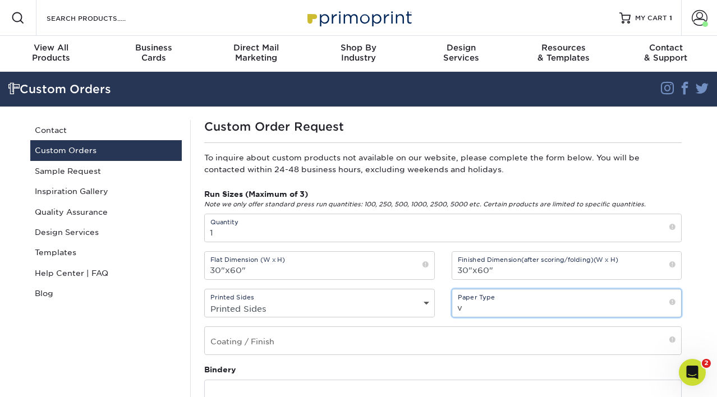
drag, startPoint x: 478, startPoint y: 303, endPoint x: 431, endPoint y: 297, distance: 46.9
click at [431, 297] on div "Run Sizes (Maximum of 3) Note we only offer standard press run quantities: 100,…" at bounding box center [443, 276] width 494 height 176
click at [455, 305] on input "v" at bounding box center [566, 302] width 229 height 27
click at [474, 309] on input "v" at bounding box center [566, 302] width 229 height 27
paste input "13oz Indoor/Outdoor Scrim Vinyl Banner"
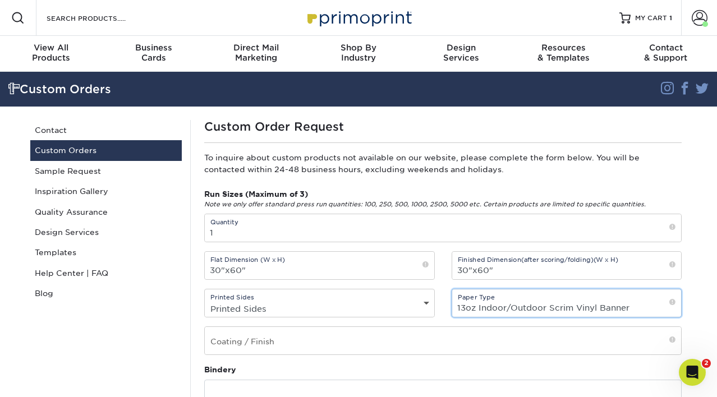
type input "13oz Indoor/Outdoor Scrim Vinyl Banner"
click at [273, 310] on select "Printed Sides 4/0 - Single Sided 4/4 - Double Sided" at bounding box center [319, 309] width 229 height 16
select select "4/0 - Single Sided"
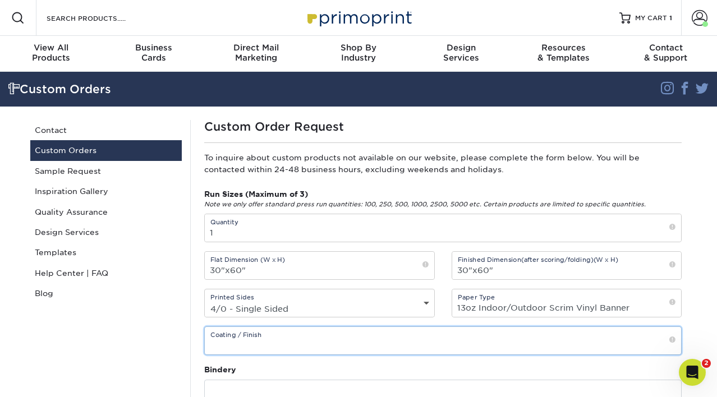
click at [272, 346] on input "text" at bounding box center [443, 340] width 476 height 27
paste input "13oz Indoor/Outdoor Scrim Vinyl Banner"
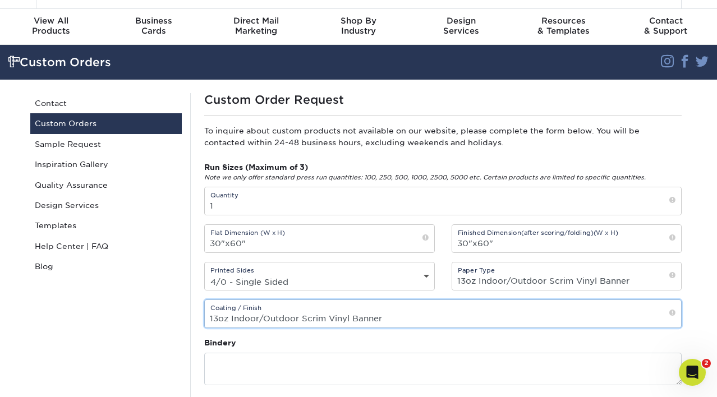
scroll to position [41, 0]
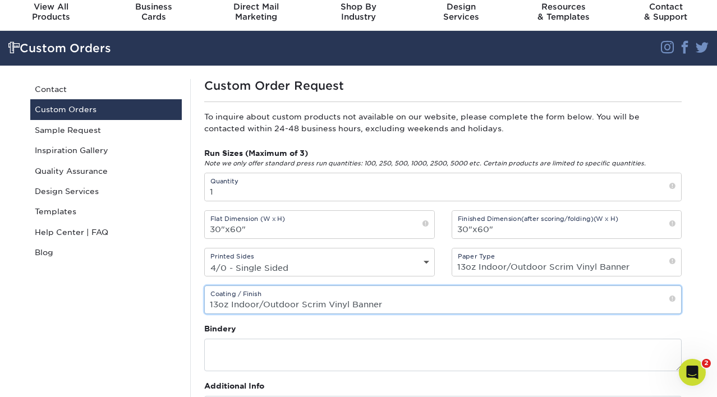
type input "13oz Indoor/Outdoor Scrim Vinyl Banner"
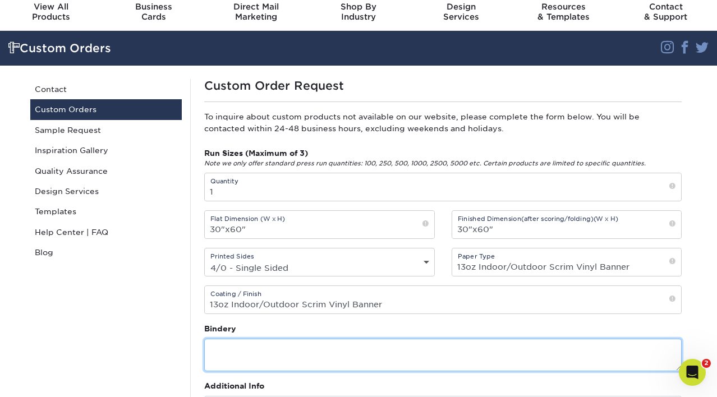
scroll to position [0, 0]
click at [237, 357] on textarea at bounding box center [442, 355] width 477 height 32
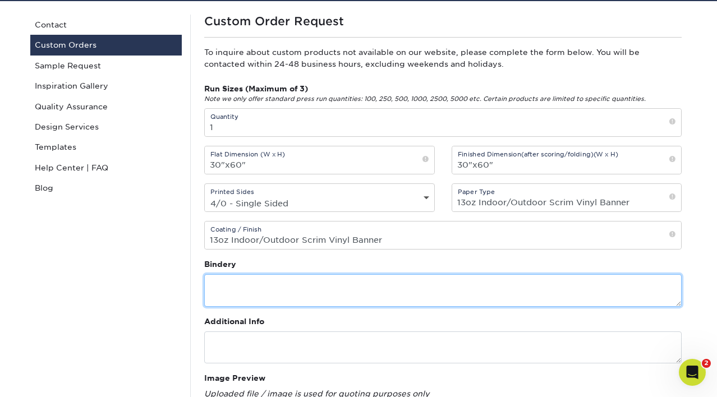
scroll to position [105, 0]
paste textarea "Hems all 4 sides Grommets corners"
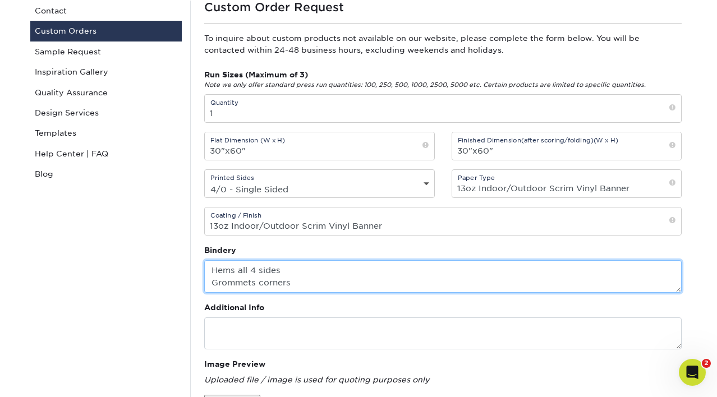
scroll to position [136, 0]
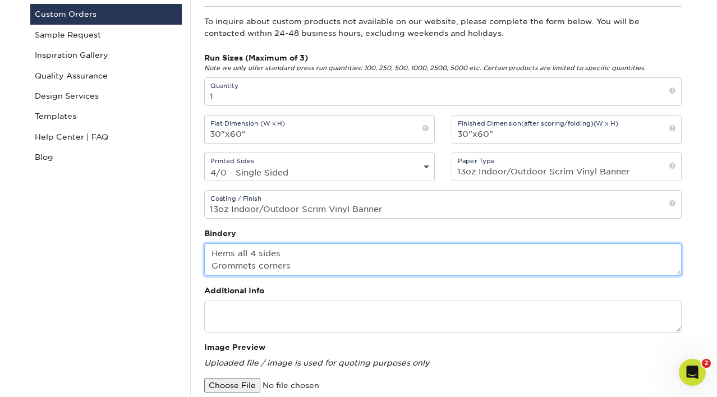
type textarea "Hems all 4 sides Grommets corners"
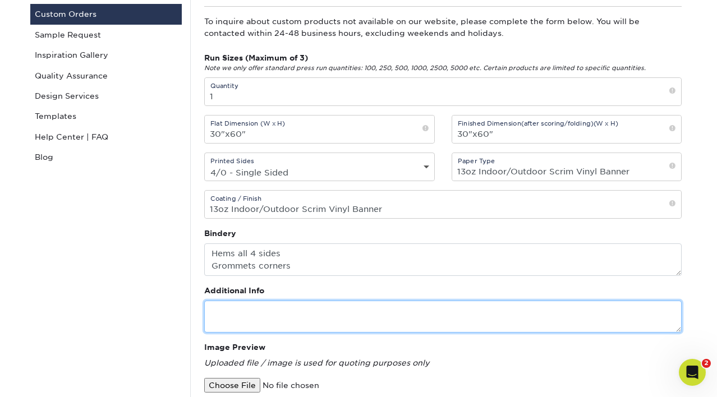
click at [282, 307] on textarea at bounding box center [442, 317] width 477 height 32
paste textarea "Hems all 4 sides Grommets corners"
type textarea "Hems all 4 sides Grommets corners"
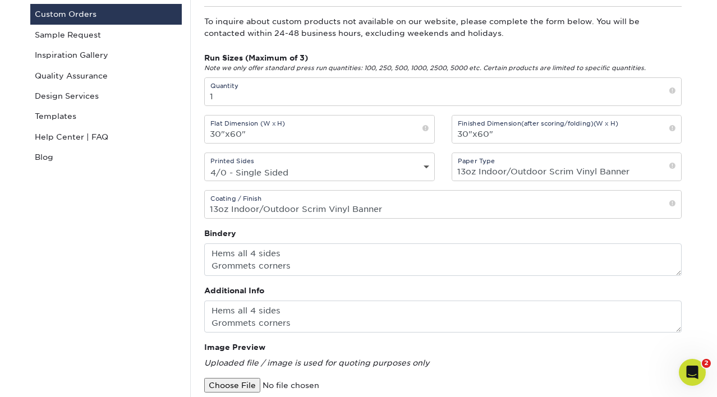
click at [247, 383] on input "file" at bounding box center [299, 385] width 191 height 15
type input "C:\fakepath\Minsea_banner_FINAL_30x60.pdf"
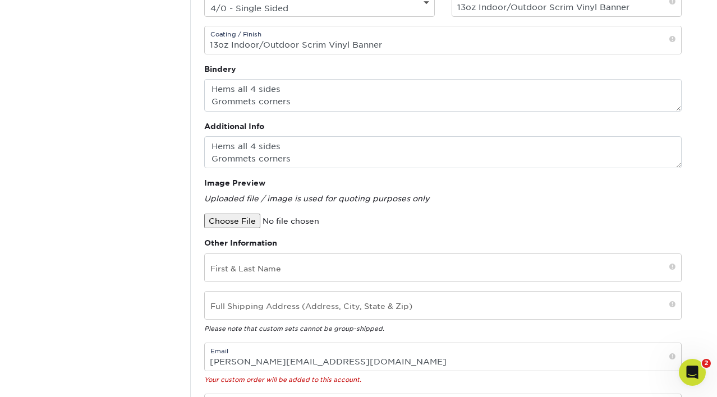
scroll to position [450, 0]
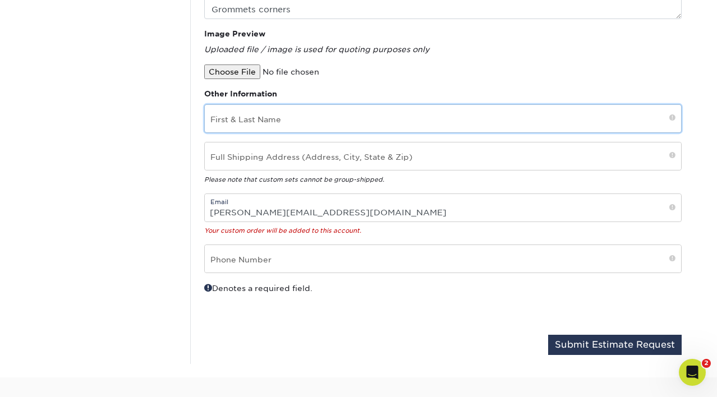
click at [243, 115] on input "text" at bounding box center [443, 118] width 476 height 27
type input "[PERSON_NAME]"
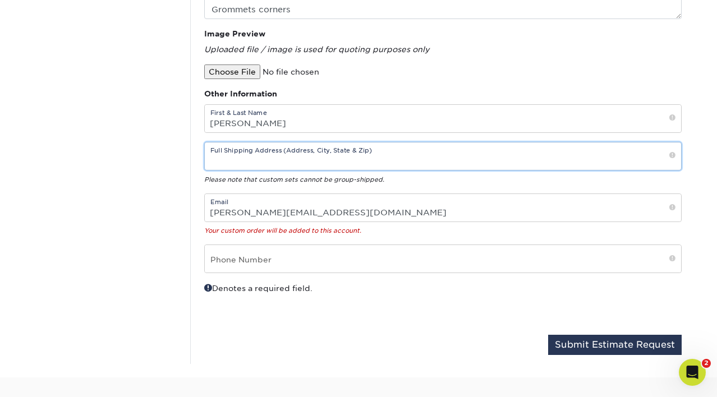
click at [269, 163] on input "text" at bounding box center [443, 155] width 476 height 27
paste input "2637 Middle Sound Loop Wilmington, NC 28411"
type input "2637 Middle Sound Loop Wilmington, NC 28411"
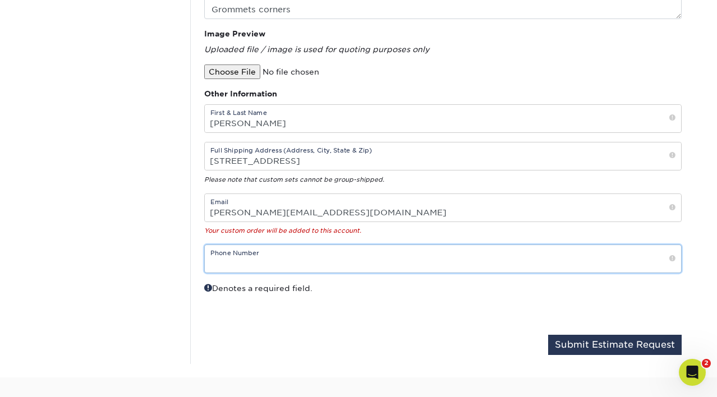
click at [321, 264] on input "text" at bounding box center [443, 258] width 476 height 27
type input "9104710977"
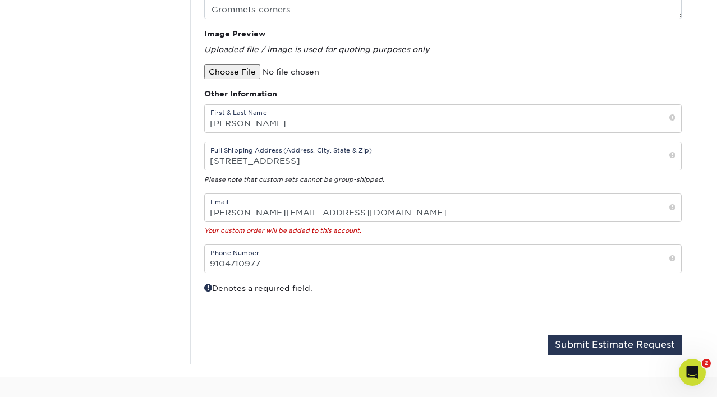
type input "amyshannonlayton@gmail.com"
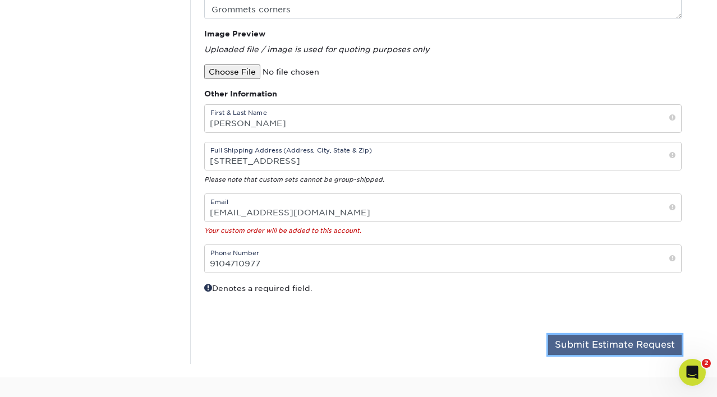
click at [585, 344] on button "Submit Estimate Request" at bounding box center [615, 345] width 134 height 20
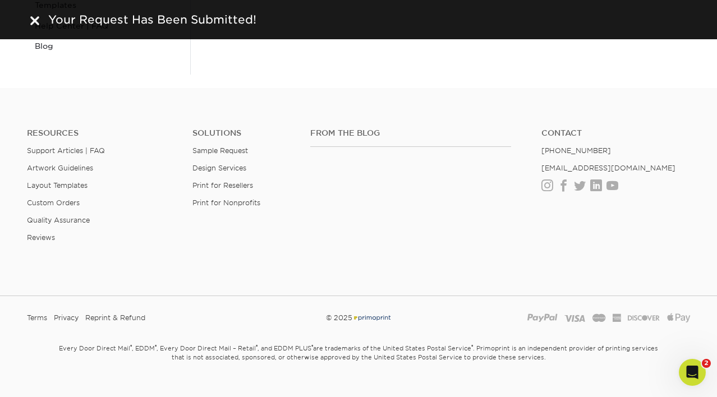
scroll to position [266, 0]
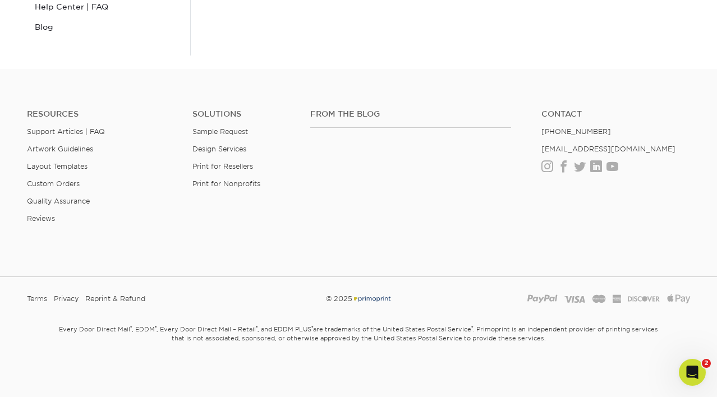
click at [354, 217] on div "From the Blog Contact [PHONE_NUMBER] [EMAIL_ADDRESS][DOMAIN_NAME] Instagram Fac…" at bounding box center [500, 175] width 397 height 132
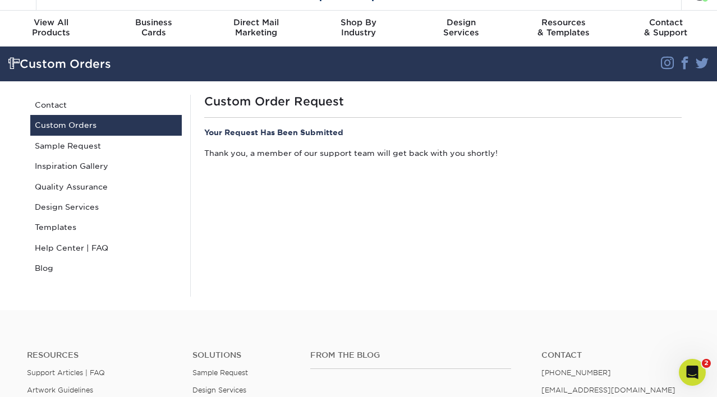
scroll to position [0, 0]
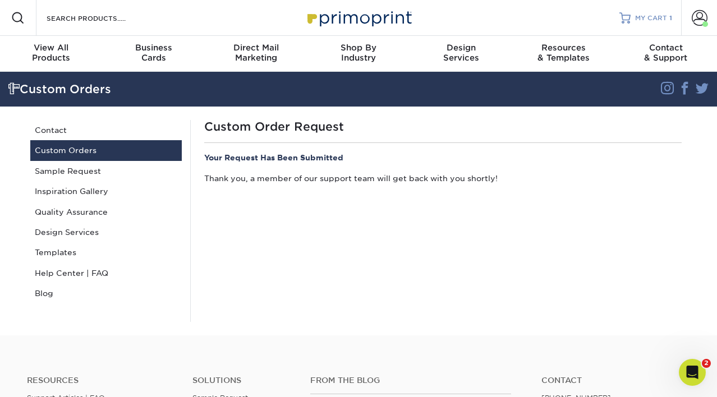
click at [654, 20] on span "MY CART" at bounding box center [651, 18] width 32 height 10
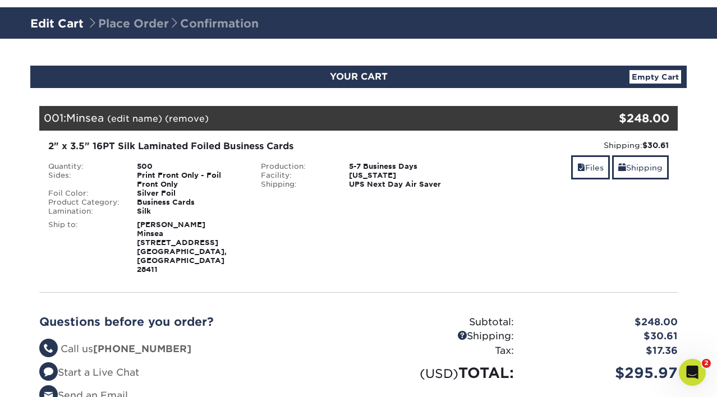
scroll to position [210, 0]
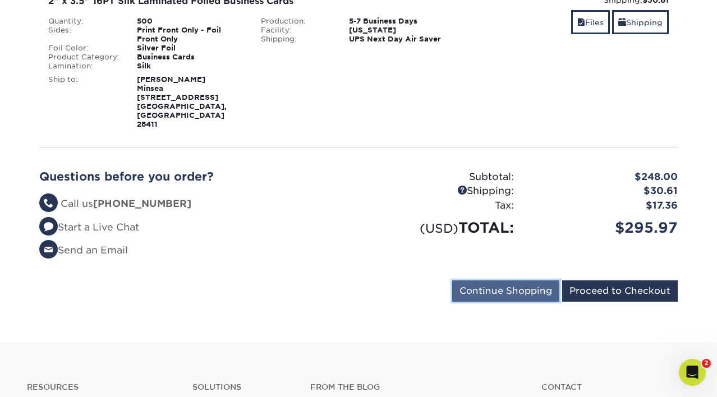
click at [545, 284] on input "Continue Shopping" at bounding box center [505, 290] width 107 height 21
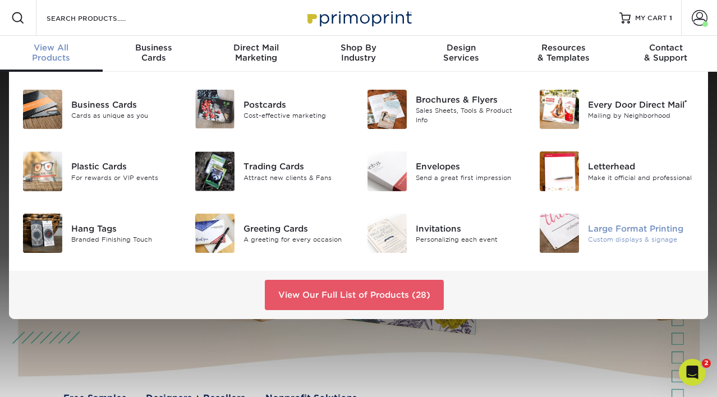
click at [621, 222] on div "Large Format Printing" at bounding box center [641, 228] width 107 height 12
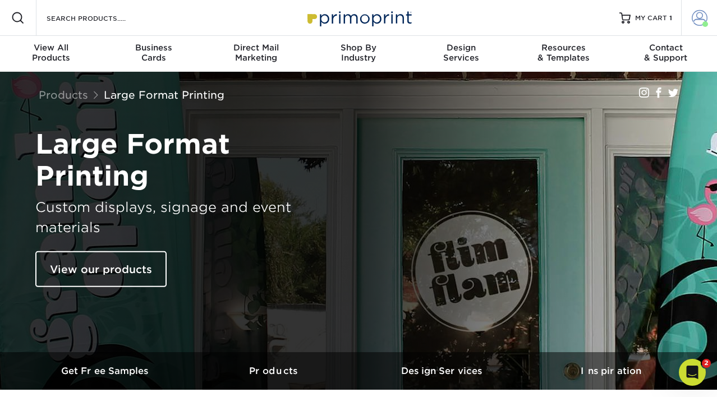
click at [694, 17] on span at bounding box center [700, 18] width 16 height 16
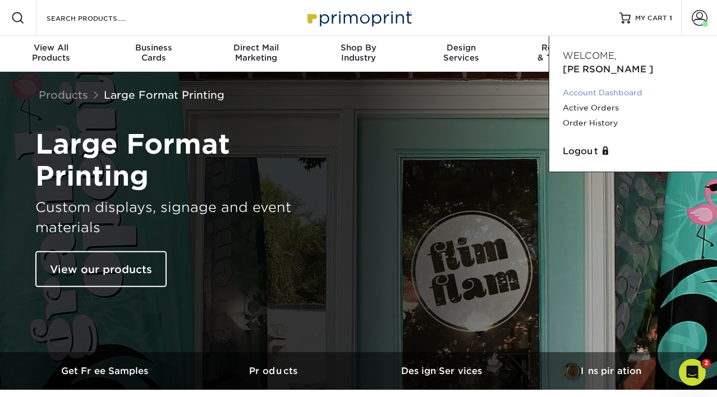
click at [603, 85] on link "Account Dashboard" at bounding box center [633, 92] width 141 height 15
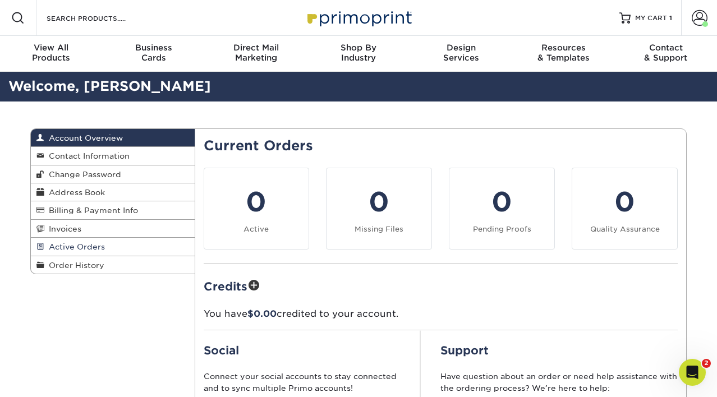
click at [146, 246] on link "Active Orders" at bounding box center [113, 247] width 164 height 18
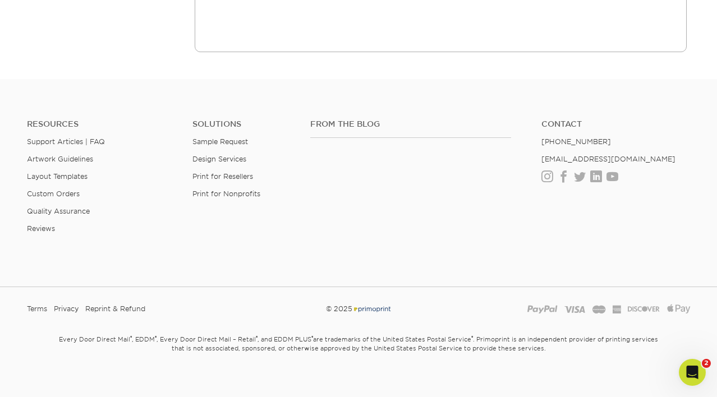
scroll to position [311, 0]
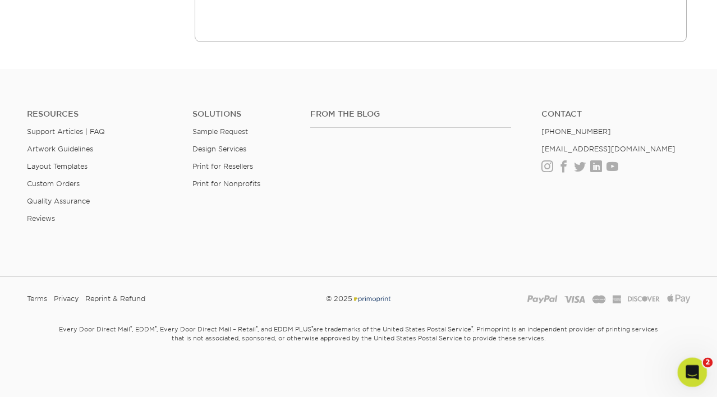
click at [688, 366] on icon "Open Intercom Messenger" at bounding box center [691, 371] width 19 height 19
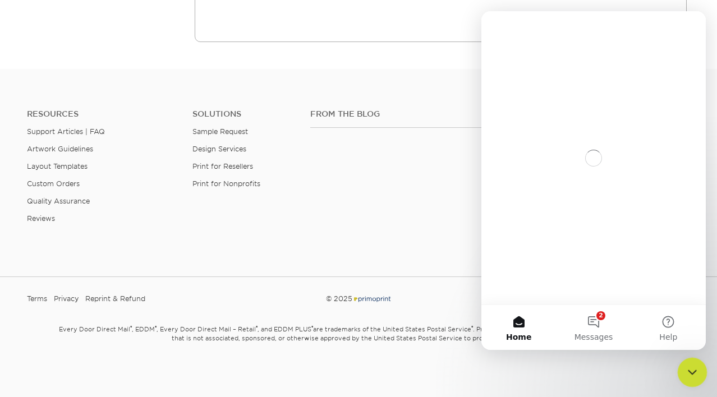
scroll to position [0, 0]
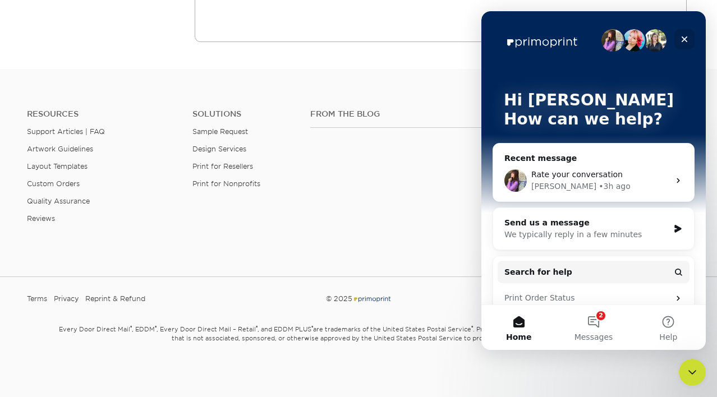
click at [688, 39] on icon "Close" at bounding box center [684, 39] width 9 height 9
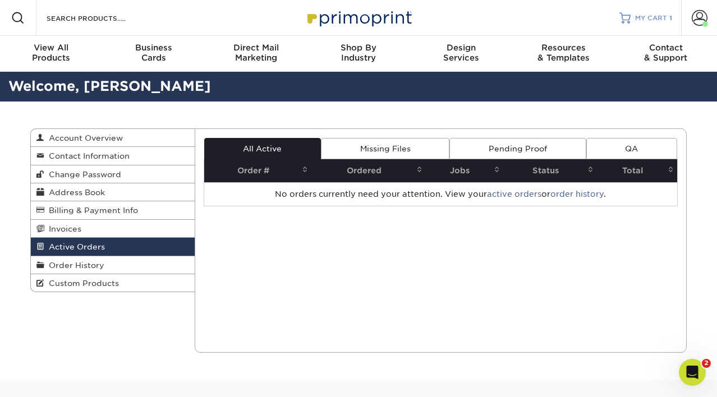
click at [641, 20] on span "MY CART" at bounding box center [651, 18] width 32 height 10
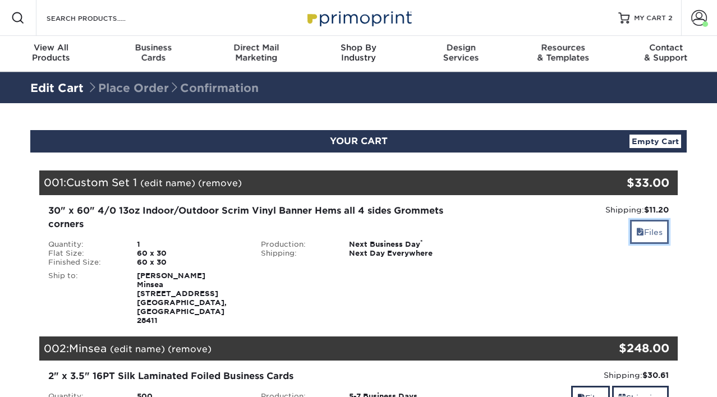
click at [647, 234] on link "Files" at bounding box center [649, 232] width 39 height 24
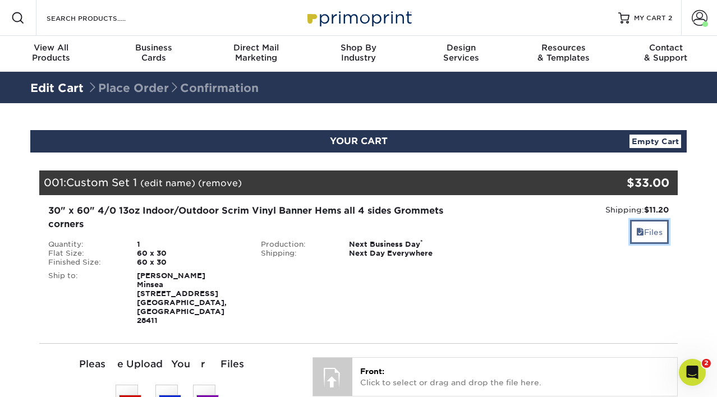
click at [640, 233] on span at bounding box center [640, 232] width 8 height 9
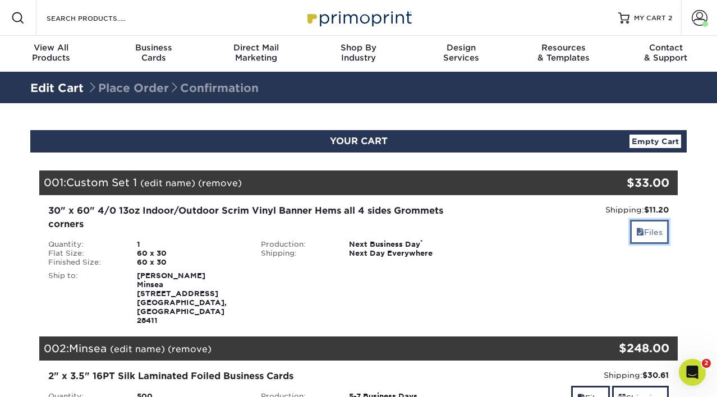
click at [631, 232] on link "Files" at bounding box center [649, 232] width 39 height 24
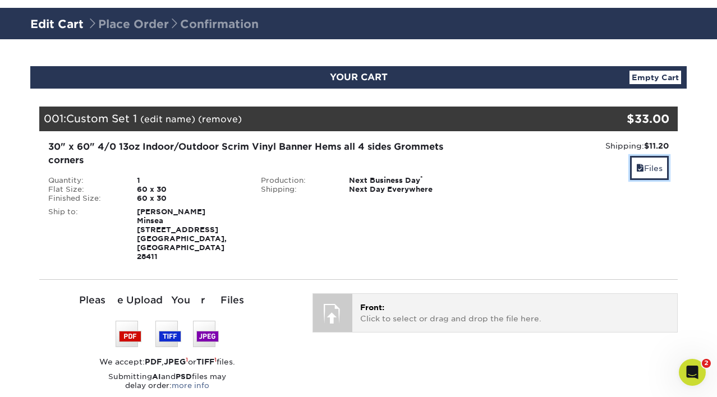
scroll to position [66, 0]
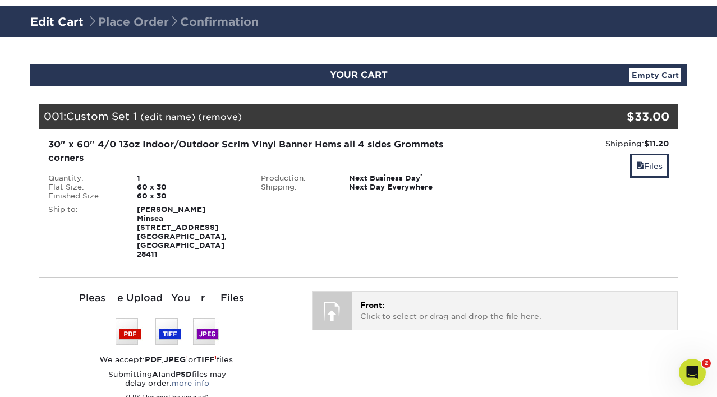
click at [424, 302] on p "Front: Click to select or drag and drop the file here." at bounding box center [514, 311] width 309 height 23
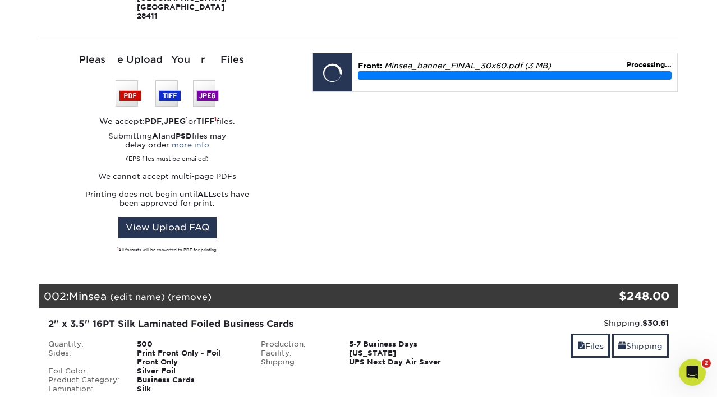
scroll to position [305, 0]
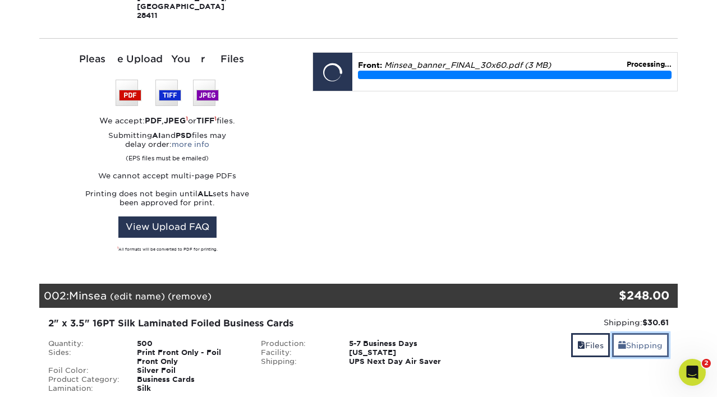
click at [638, 339] on link "Shipping" at bounding box center [640, 345] width 57 height 24
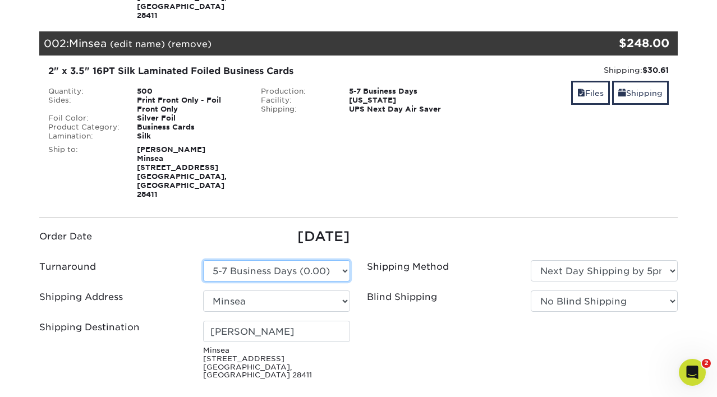
click at [313, 260] on select "Please Select 5-7 Business Days (0.00)" at bounding box center [276, 270] width 147 height 21
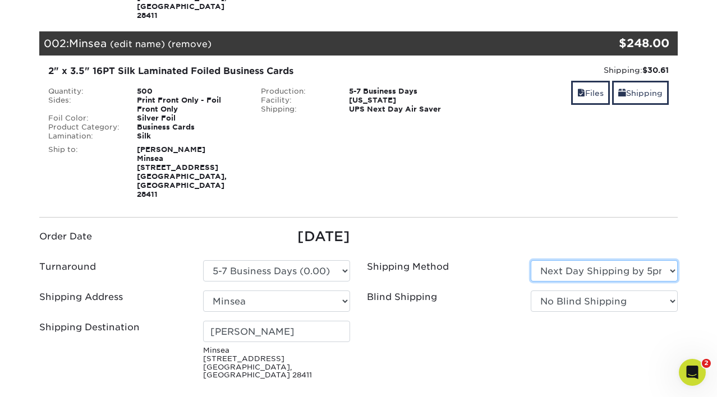
click at [561, 260] on select "Please Select Ground Shipping (+$8.96) 3 Day Shipping Service (+$20.04) 2 Day A…" at bounding box center [604, 270] width 147 height 21
select select "02"
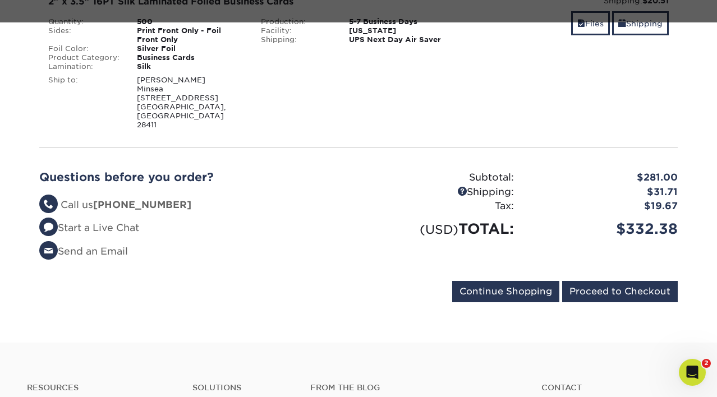
scroll to position [408, 0]
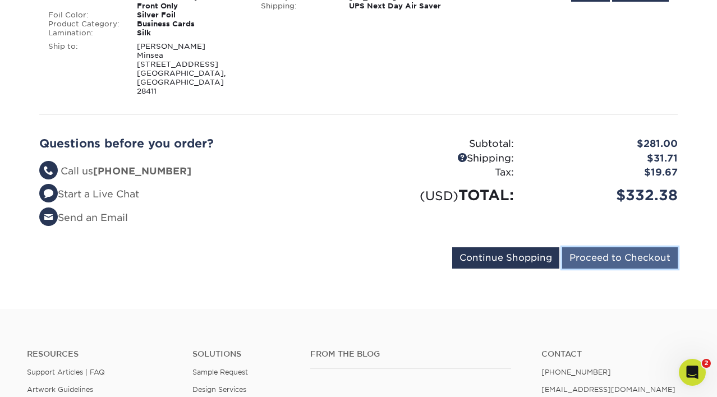
click at [585, 247] on input "Proceed to Checkout" at bounding box center [620, 257] width 116 height 21
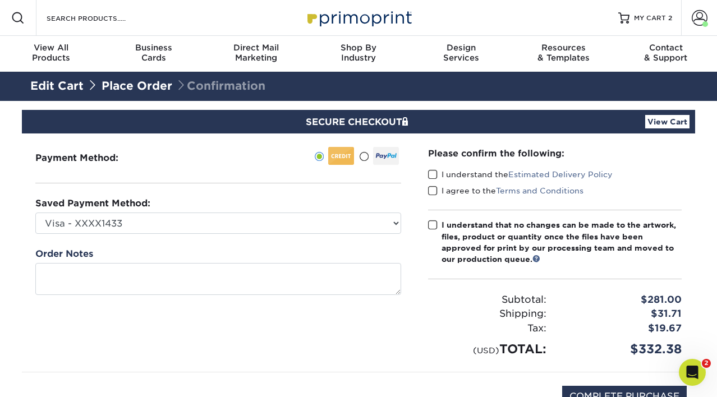
click at [436, 175] on span at bounding box center [433, 174] width 10 height 11
click at [0, 0] on input "I understand the Estimated Delivery Policy" at bounding box center [0, 0] width 0 height 0
click at [434, 186] on span at bounding box center [433, 191] width 10 height 11
click at [0, 0] on input "I agree to the Terms and Conditions" at bounding box center [0, 0] width 0 height 0
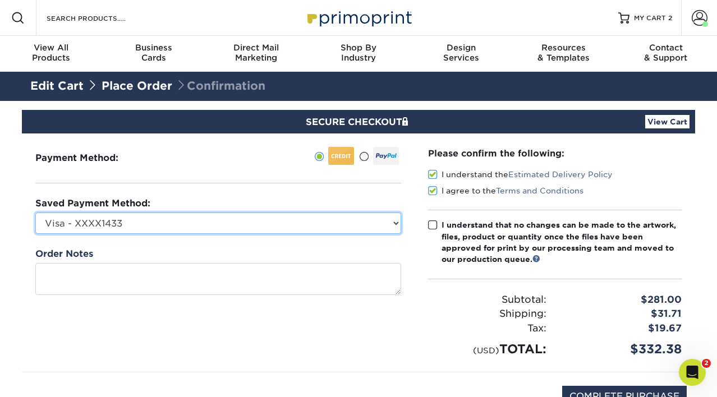
click at [307, 224] on select "Visa - XXXX1433 Visa - XXXX9462 American Express - XXXX3009 American Express - …" at bounding box center [218, 223] width 366 height 21
click at [246, 219] on select "Visa - XXXX1433 Visa - XXXX9462 American Express - XXXX3009 American Express - …" at bounding box center [218, 223] width 366 height 21
select select
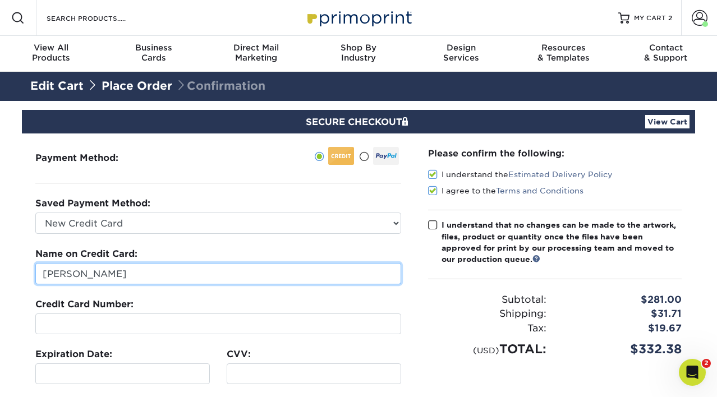
click at [141, 265] on input "Amy Layton" at bounding box center [218, 273] width 366 height 21
type input "Carrie L Mincey"
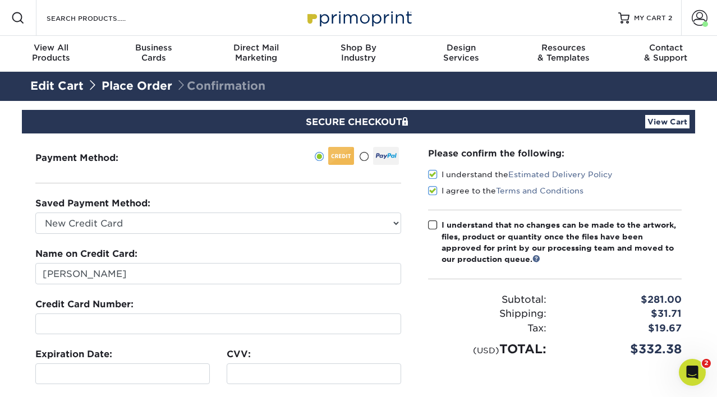
click at [99, 314] on div at bounding box center [218, 324] width 366 height 21
click at [39, 325] on div at bounding box center [218, 324] width 366 height 21
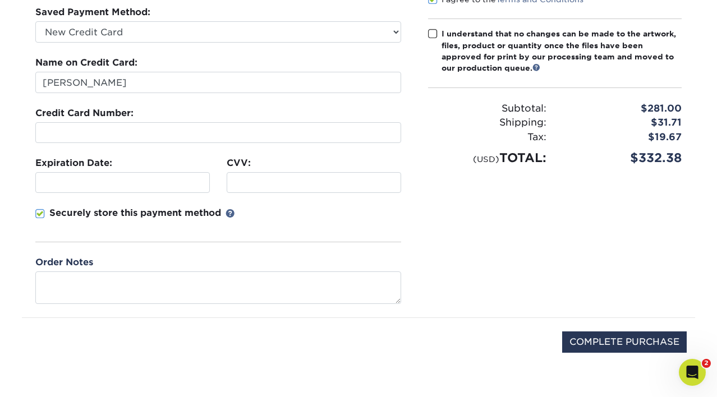
scroll to position [208, 0]
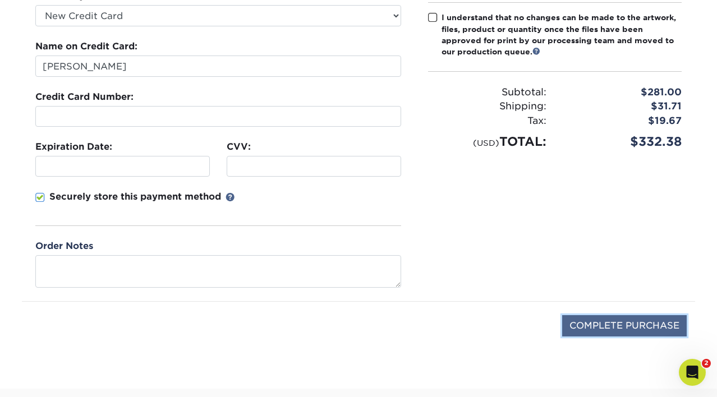
click at [577, 321] on input "COMPLETE PURCHASE" at bounding box center [624, 325] width 125 height 21
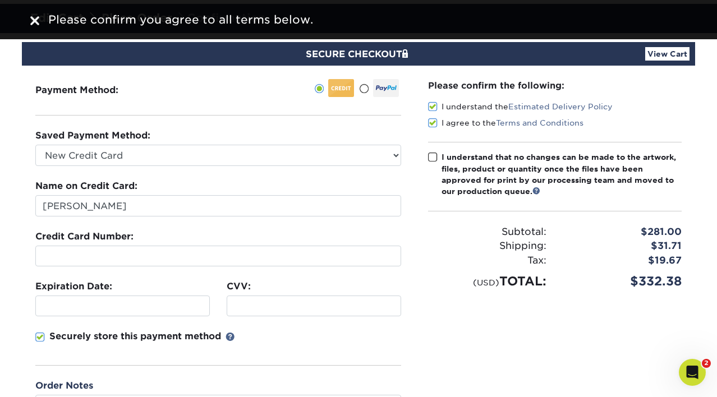
scroll to position [0, 0]
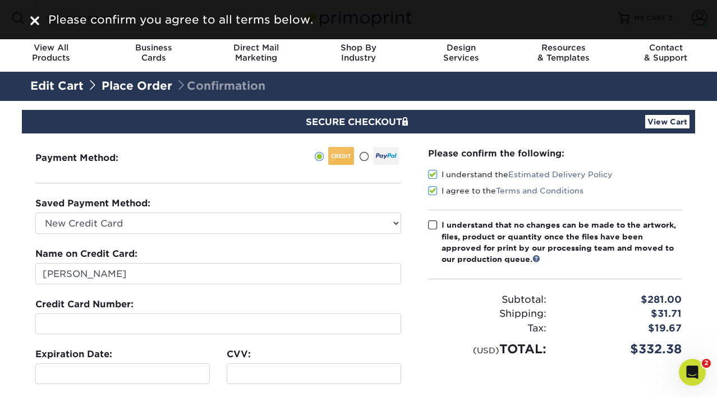
click at [431, 221] on span at bounding box center [433, 225] width 10 height 11
click at [0, 0] on input "I understand that no changes can be made to the artwork, files, product or quan…" at bounding box center [0, 0] width 0 height 0
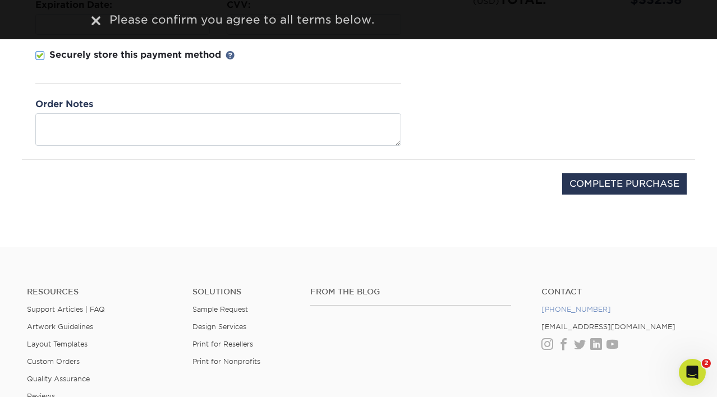
scroll to position [361, 0]
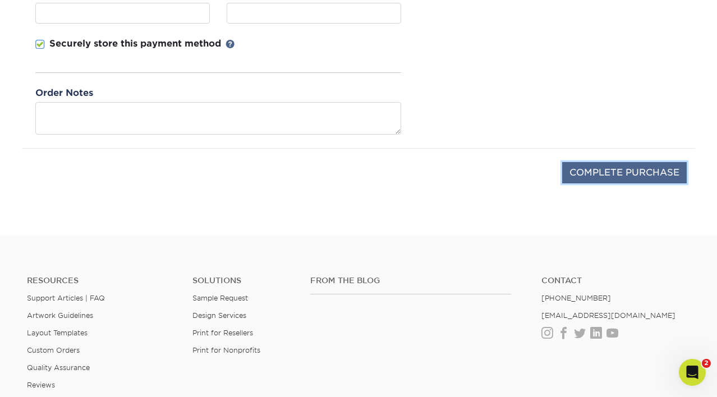
click at [603, 167] on input "COMPLETE PURCHASE" at bounding box center [624, 172] width 125 height 21
type input "PROCESSING, PLEASE WAIT..."
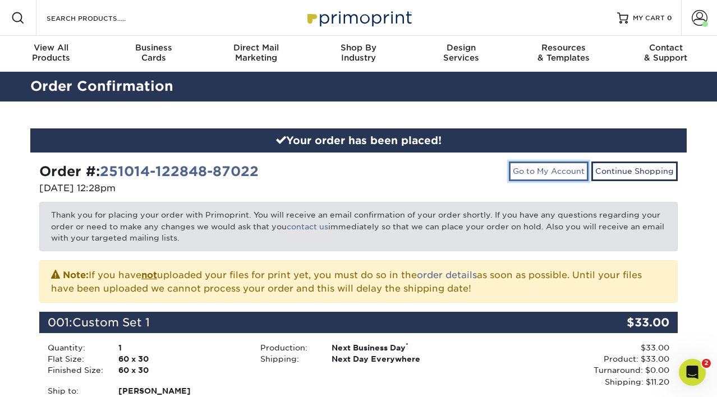
click at [550, 168] on link "Go to My Account" at bounding box center [549, 171] width 80 height 19
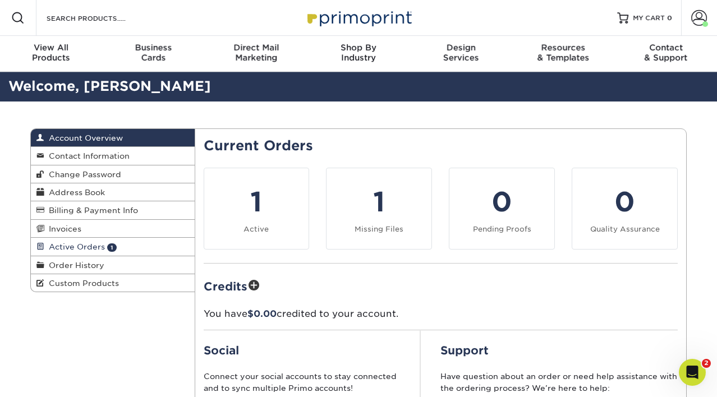
click at [77, 247] on span "Active Orders" at bounding box center [74, 246] width 61 height 9
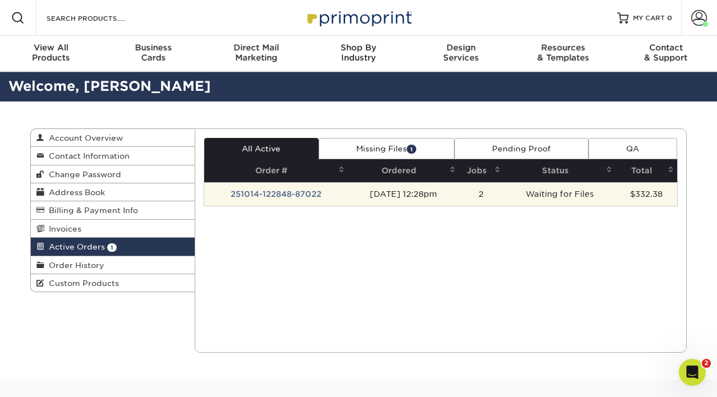
click at [312, 200] on td "251014-122848-87022" at bounding box center [276, 194] width 144 height 24
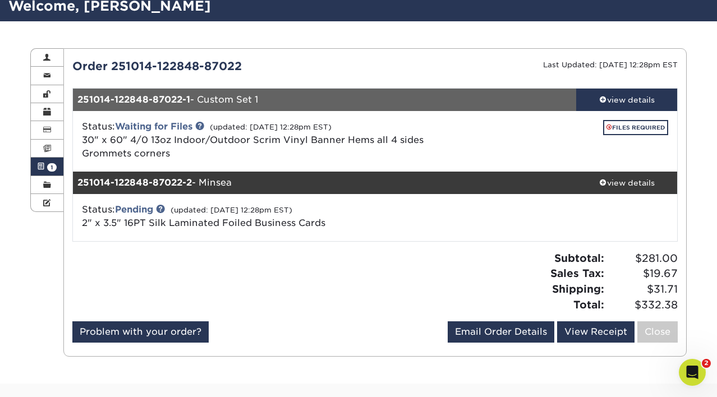
scroll to position [80, 0]
click at [610, 121] on link "FILES REQUIRED" at bounding box center [635, 127] width 65 height 15
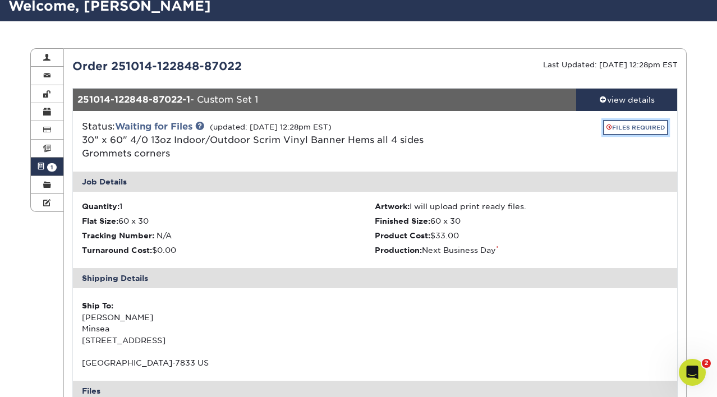
click at [618, 126] on link "FILES REQUIRED" at bounding box center [635, 127] width 65 height 15
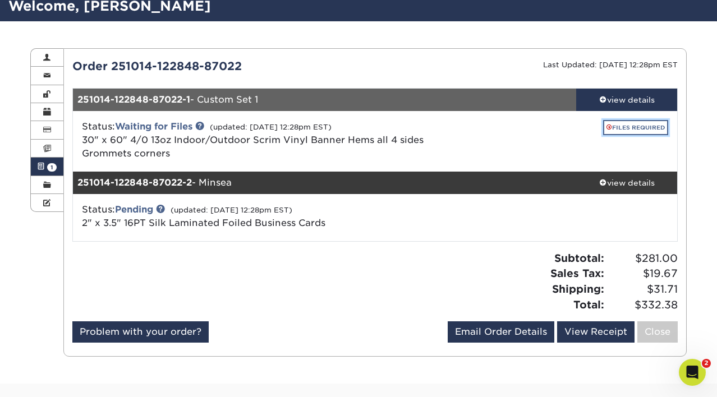
click at [618, 126] on link "FILES REQUIRED" at bounding box center [635, 127] width 65 height 15
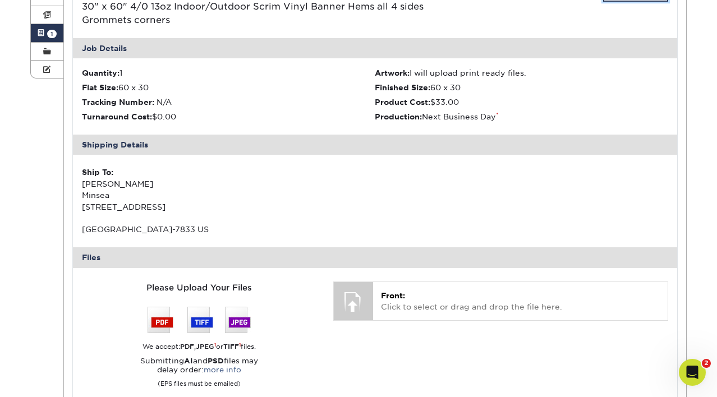
scroll to position [214, 0]
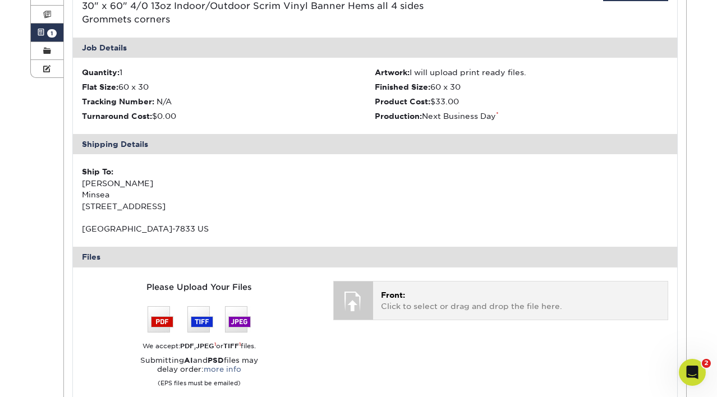
click at [356, 315] on div at bounding box center [353, 301] width 39 height 39
click at [401, 307] on p "Front: Click to select or drag and drop the file here." at bounding box center [520, 300] width 279 height 23
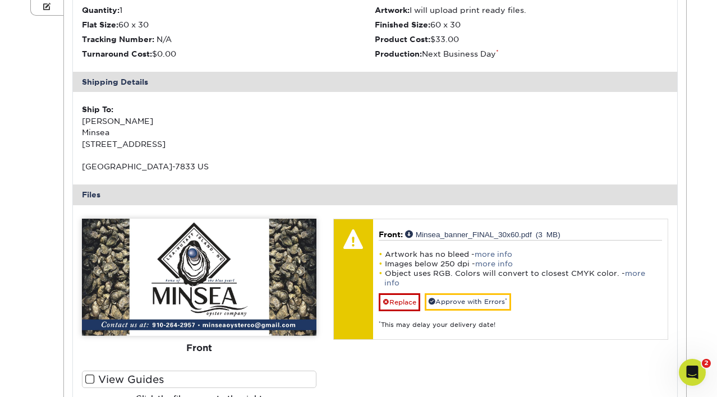
scroll to position [305, 0]
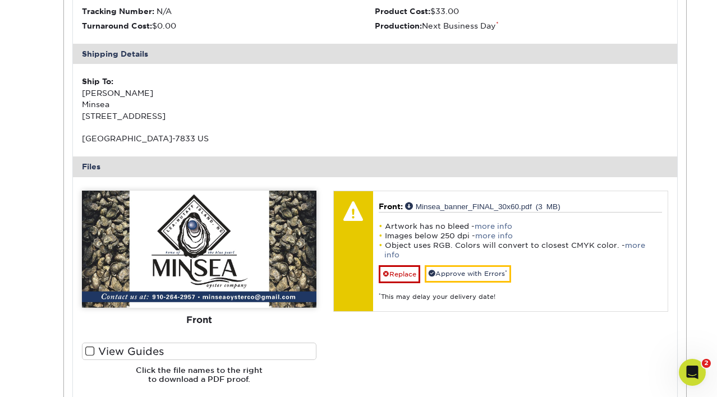
click at [89, 350] on span at bounding box center [90, 351] width 10 height 11
click at [0, 0] on input "View Guides" at bounding box center [0, 0] width 0 height 0
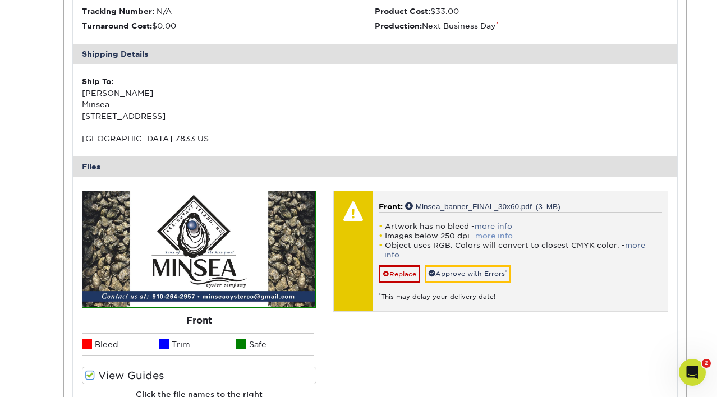
click at [499, 233] on link "more info" at bounding box center [494, 236] width 38 height 8
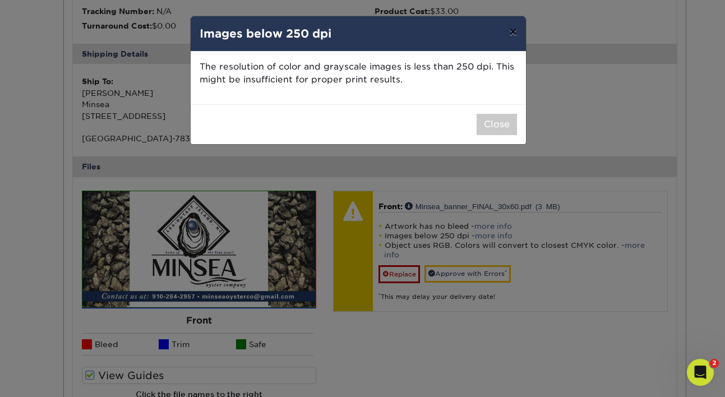
click at [510, 35] on button "×" at bounding box center [513, 31] width 26 height 31
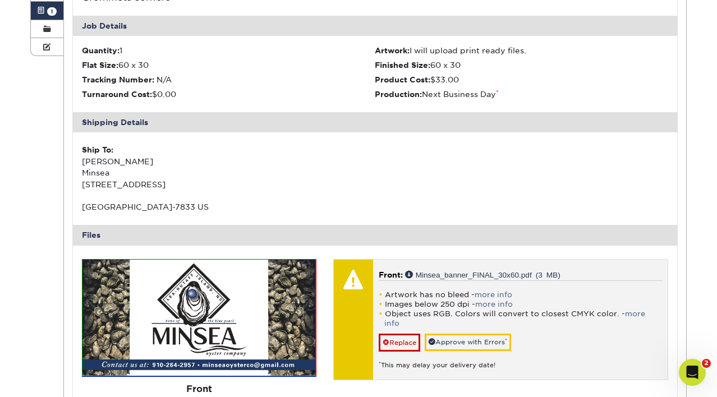
scroll to position [254, 0]
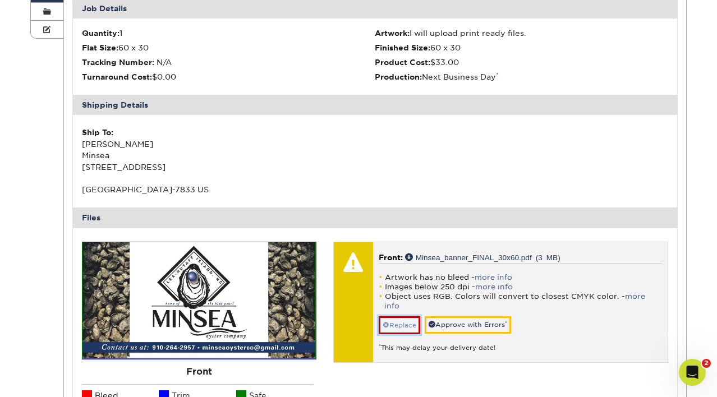
click at [379, 316] on link "Replace" at bounding box center [400, 325] width 42 height 18
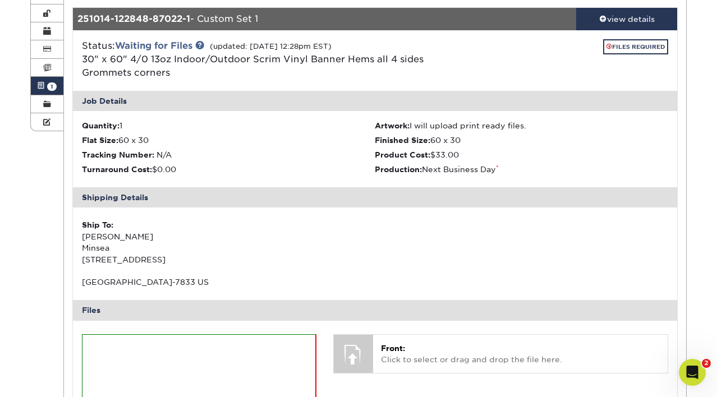
scroll to position [311, 0]
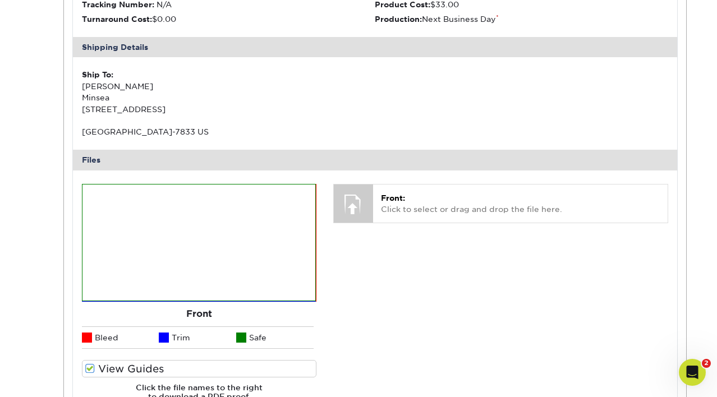
click at [383, 315] on div "Front: Click to select or drag and drop the file here. Choose file Minsea_banne…" at bounding box center [501, 297] width 352 height 227
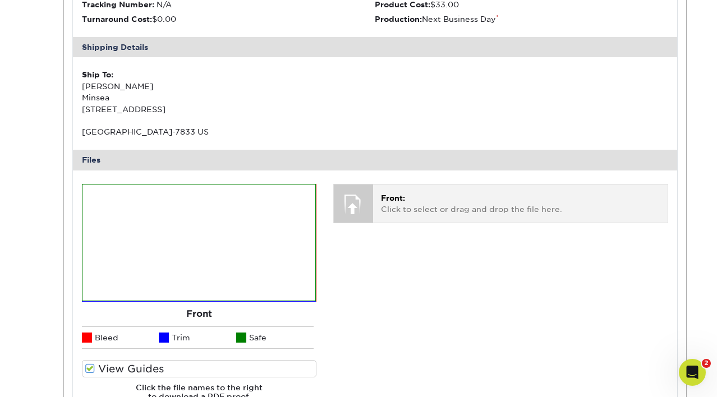
click at [409, 203] on p "Front: Click to select or drag and drop the file here." at bounding box center [520, 203] width 279 height 23
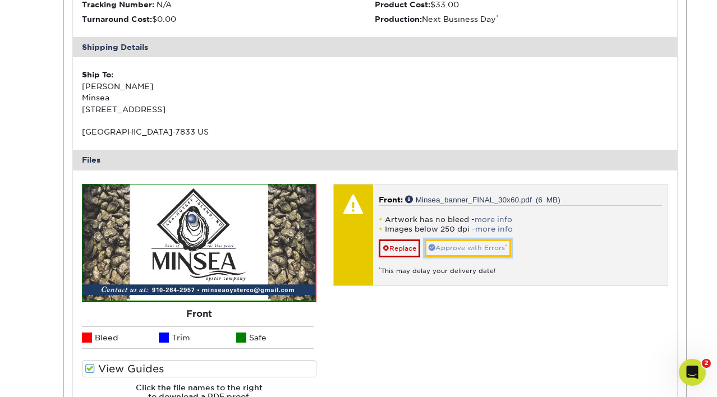
click at [468, 251] on link "Approve with Errors *" at bounding box center [468, 248] width 86 height 17
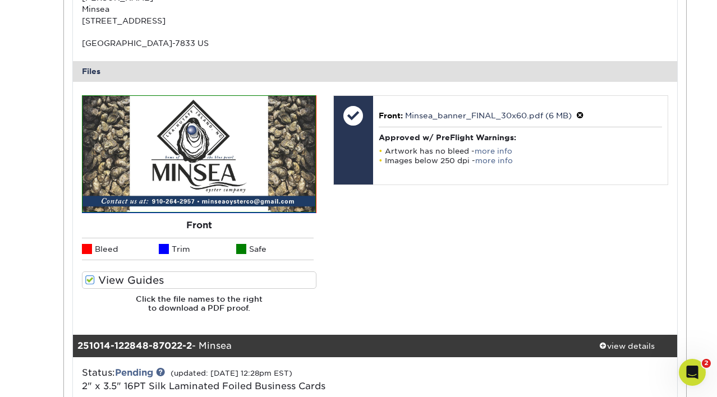
scroll to position [406, 0]
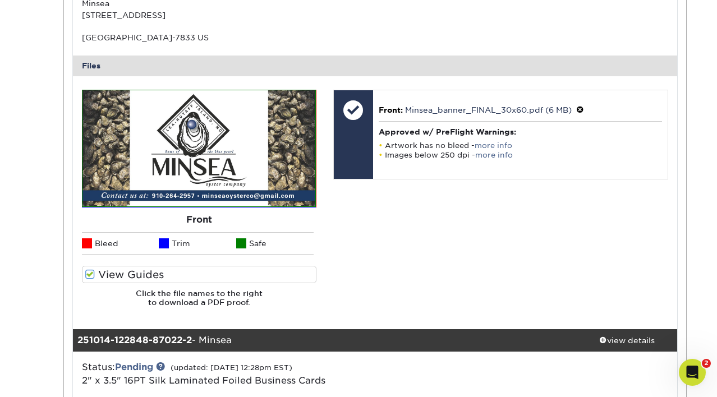
click at [291, 196] on img at bounding box center [198, 148] width 232 height 116
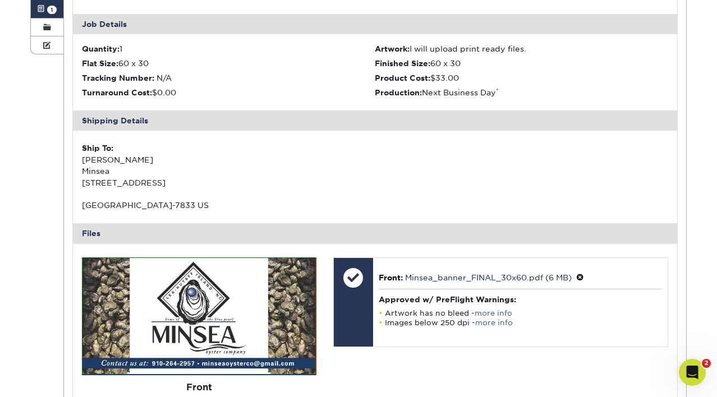
scroll to position [113, 0]
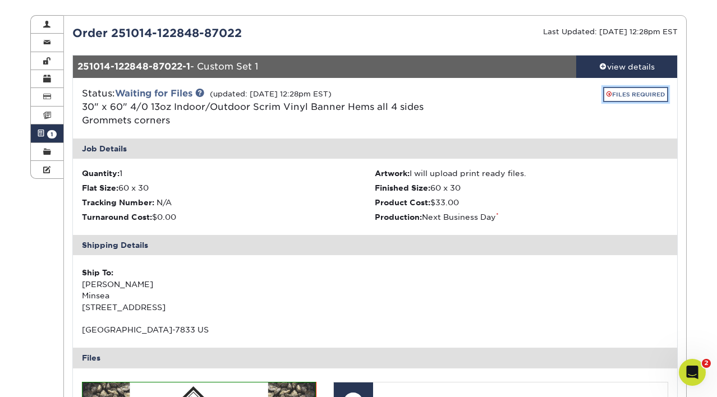
click at [627, 93] on link "FILES REQUIRED" at bounding box center [635, 94] width 65 height 15
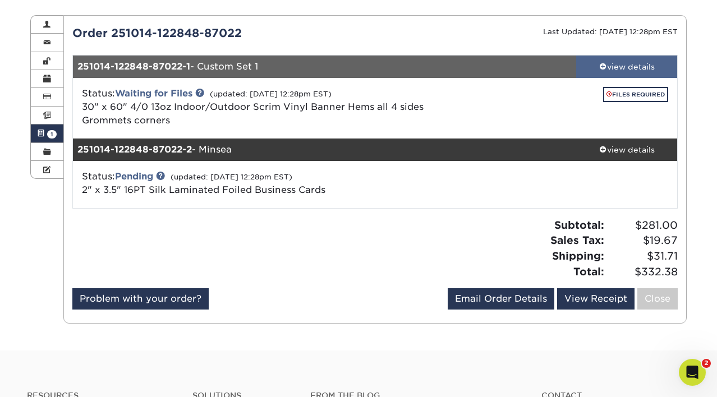
click at [618, 69] on div "view details" at bounding box center [626, 66] width 101 height 11
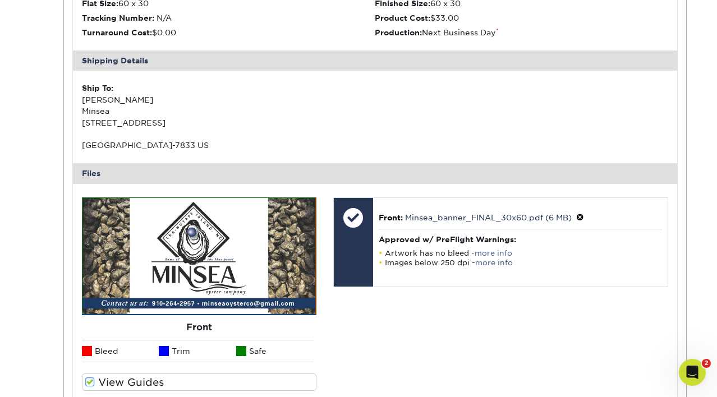
scroll to position [328, 0]
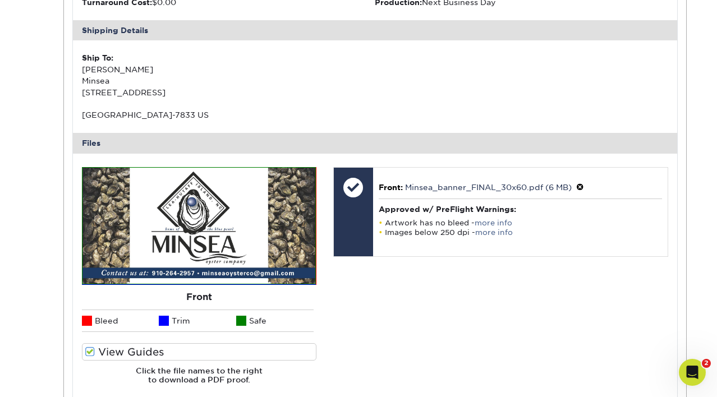
click at [88, 352] on span at bounding box center [90, 352] width 10 height 11
click at [0, 0] on input "View Guides" at bounding box center [0, 0] width 0 height 0
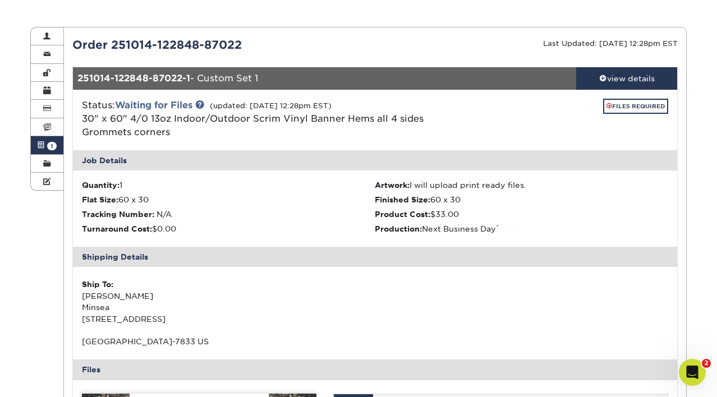
scroll to position [0, 0]
